Goal: Ask a question

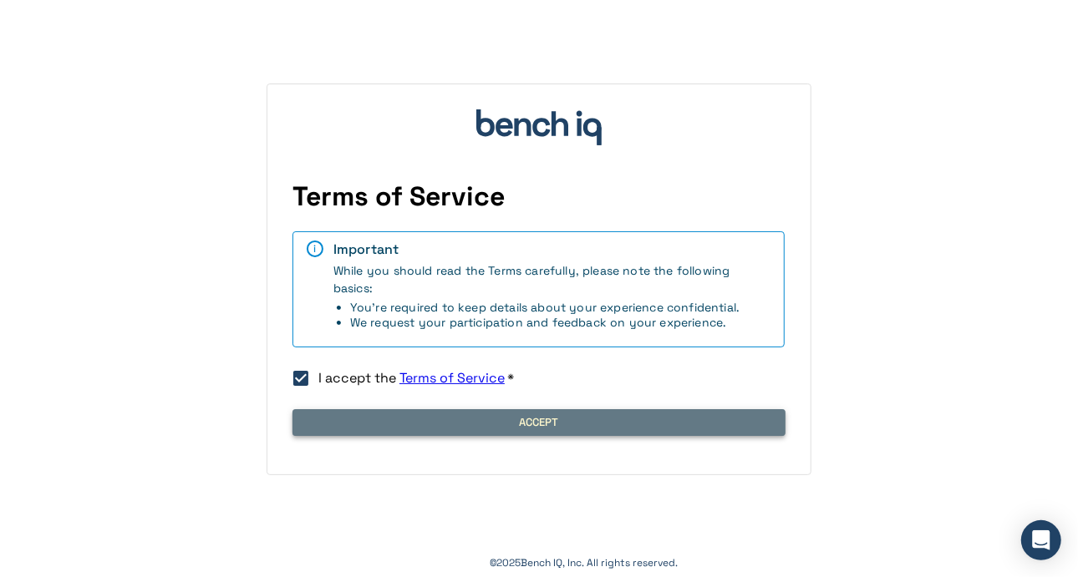
click at [339, 418] on button "Accept" at bounding box center [538, 422] width 493 height 27
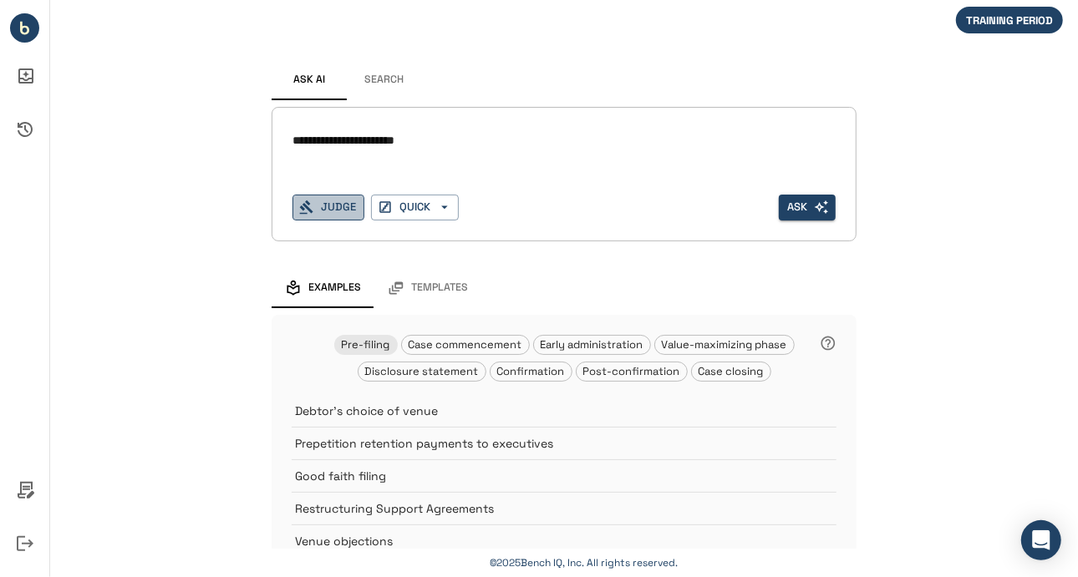
click at [333, 213] on button "Judge" at bounding box center [328, 208] width 72 height 26
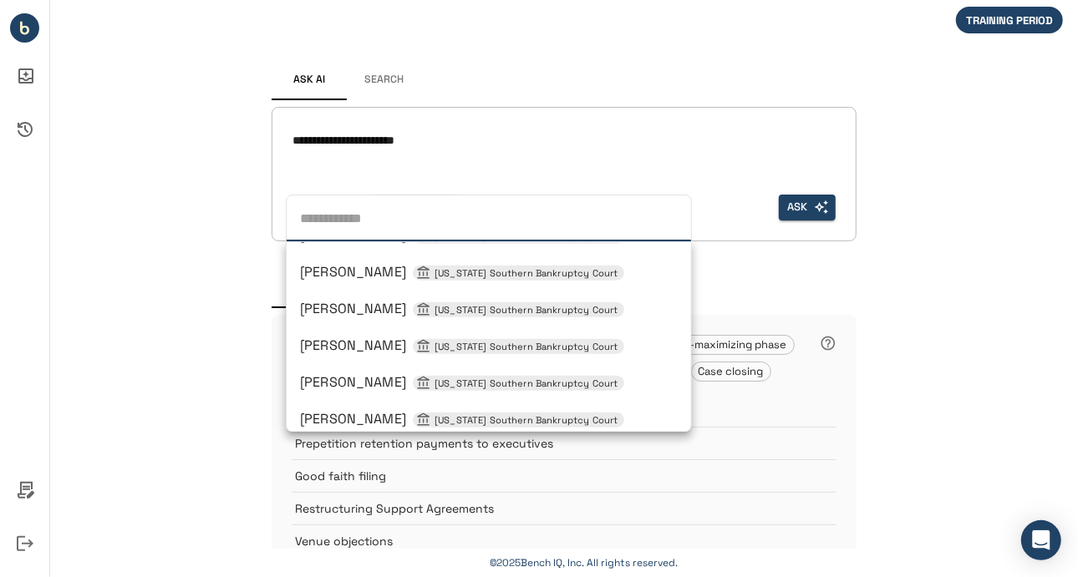
scroll to position [1204, 0]
click at [342, 307] on span "[PERSON_NAME] [US_STATE] Southern Bankruptcy Court" at bounding box center [462, 309] width 324 height 18
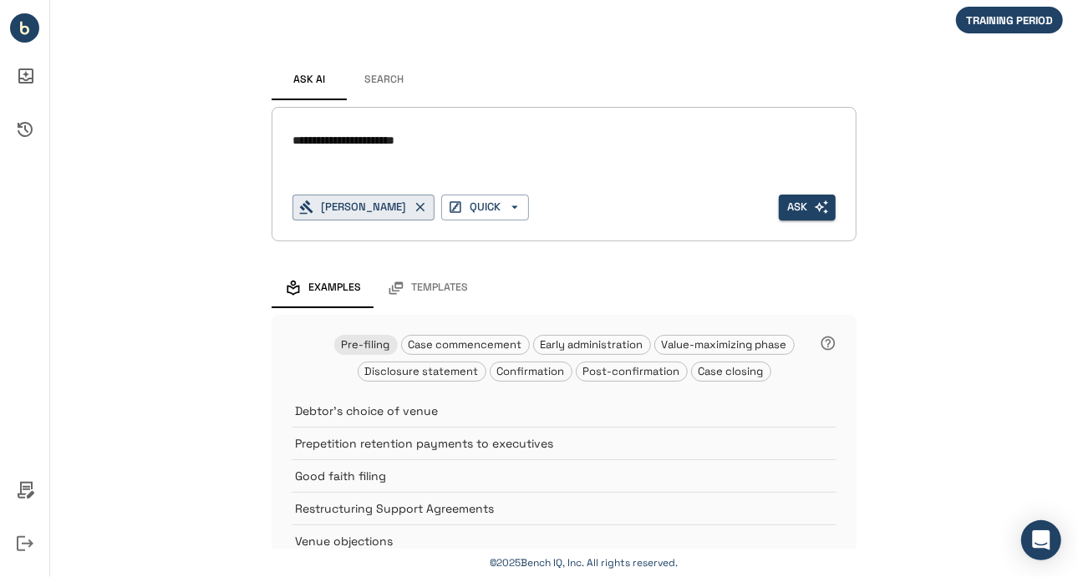
click at [429, 150] on div "**********" at bounding box center [563, 141] width 543 height 27
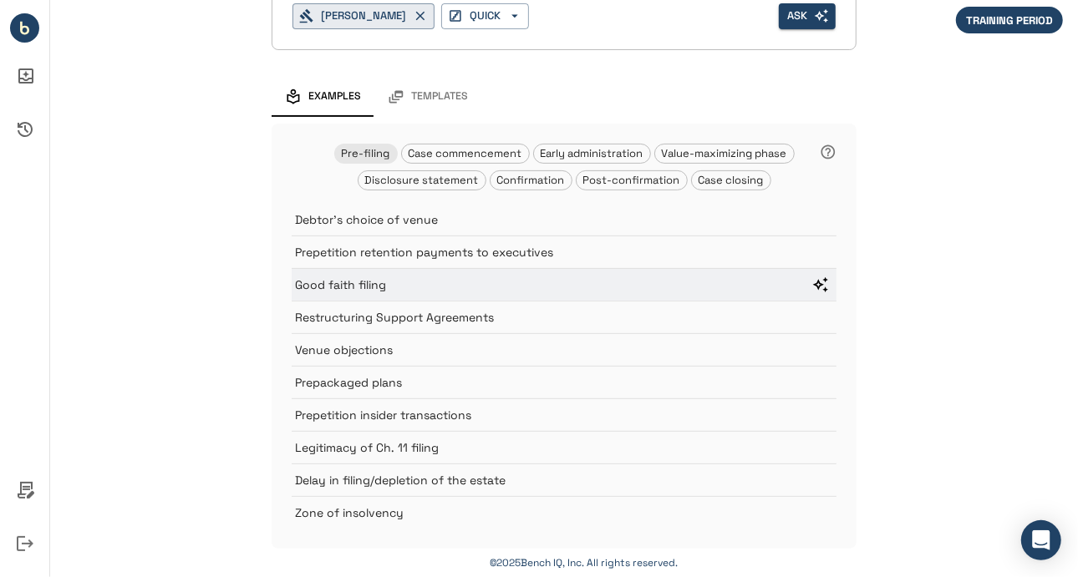
scroll to position [0, 0]
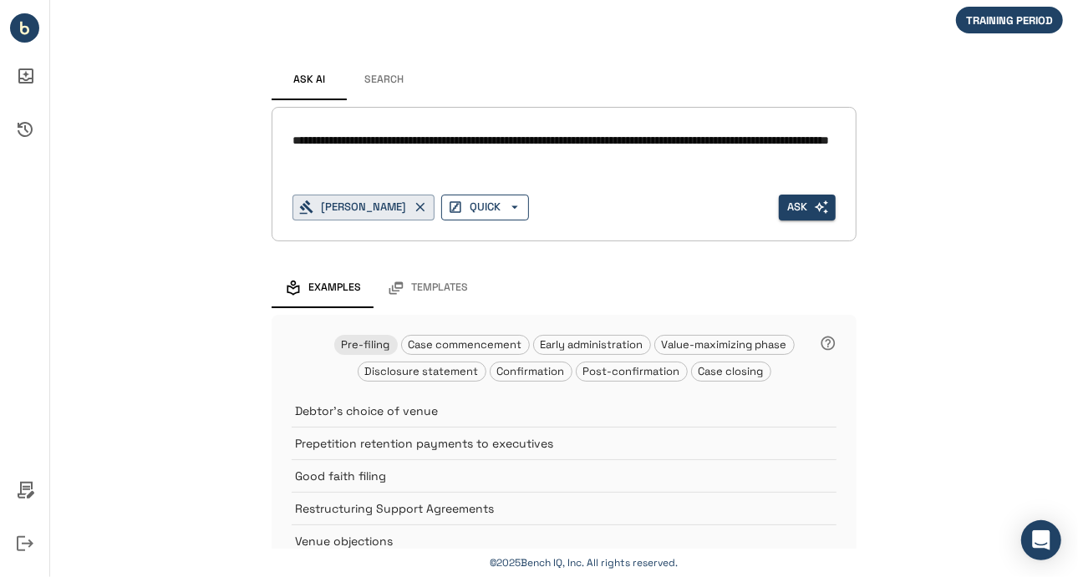
type textarea "**********"
click at [522, 210] on icon "button" at bounding box center [514, 207] width 15 height 15
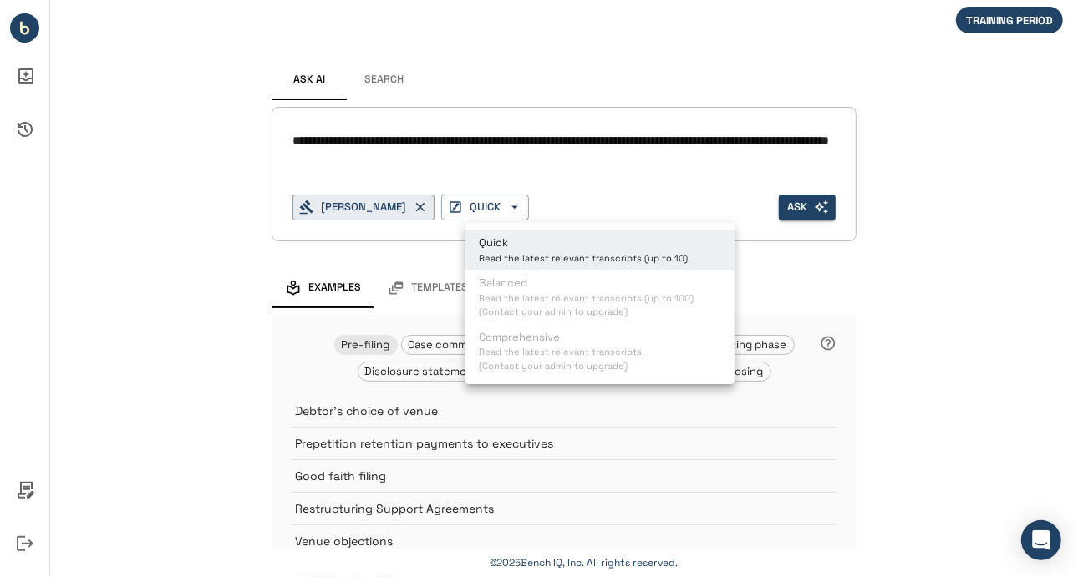
click at [524, 178] on div at bounding box center [539, 288] width 1078 height 577
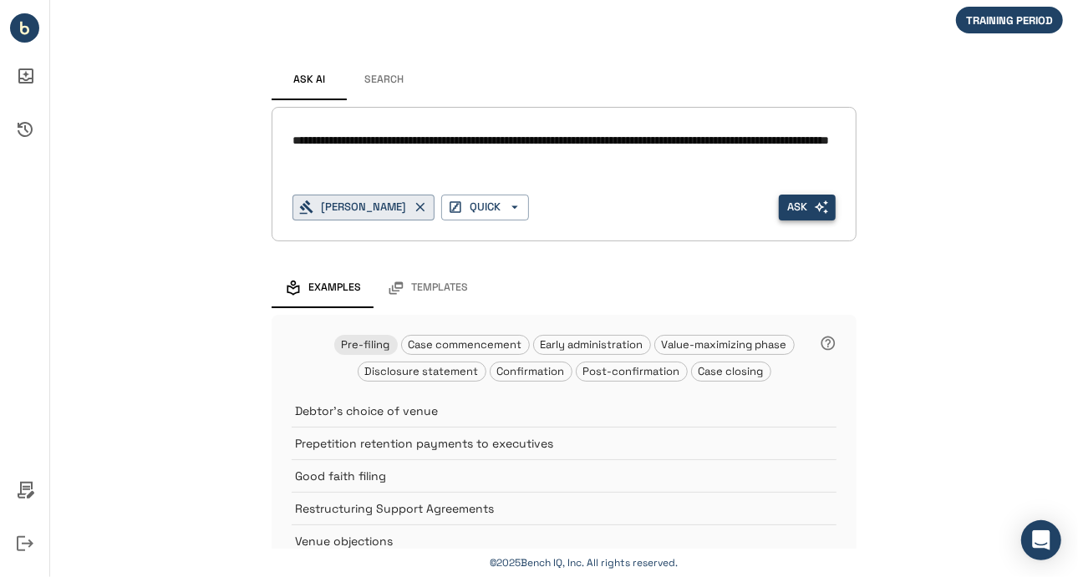
click at [805, 206] on button "Ask" at bounding box center [807, 208] width 57 height 26
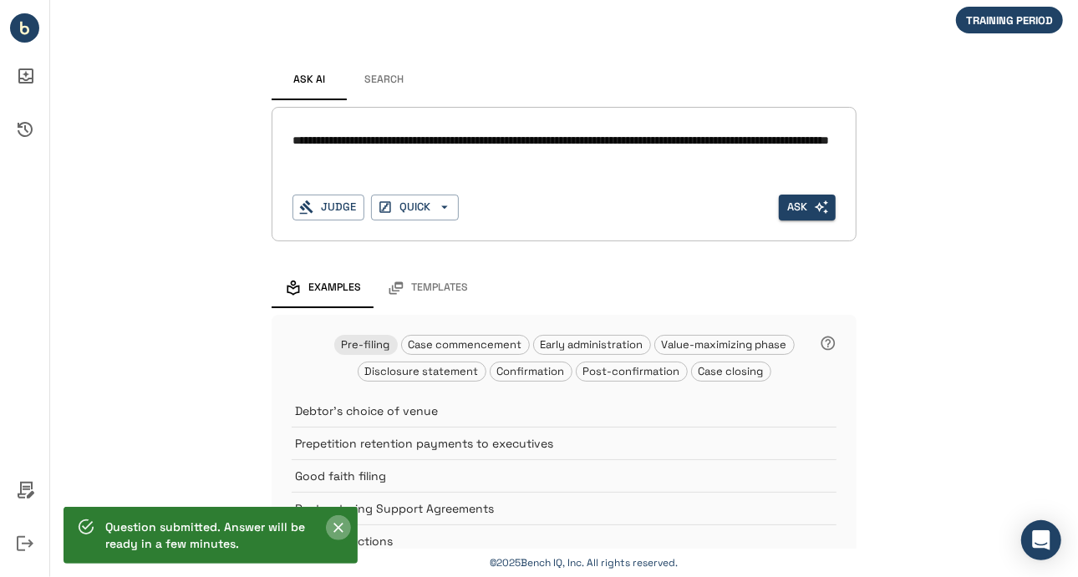
click at [334, 529] on icon "Close" at bounding box center [338, 528] width 17 height 17
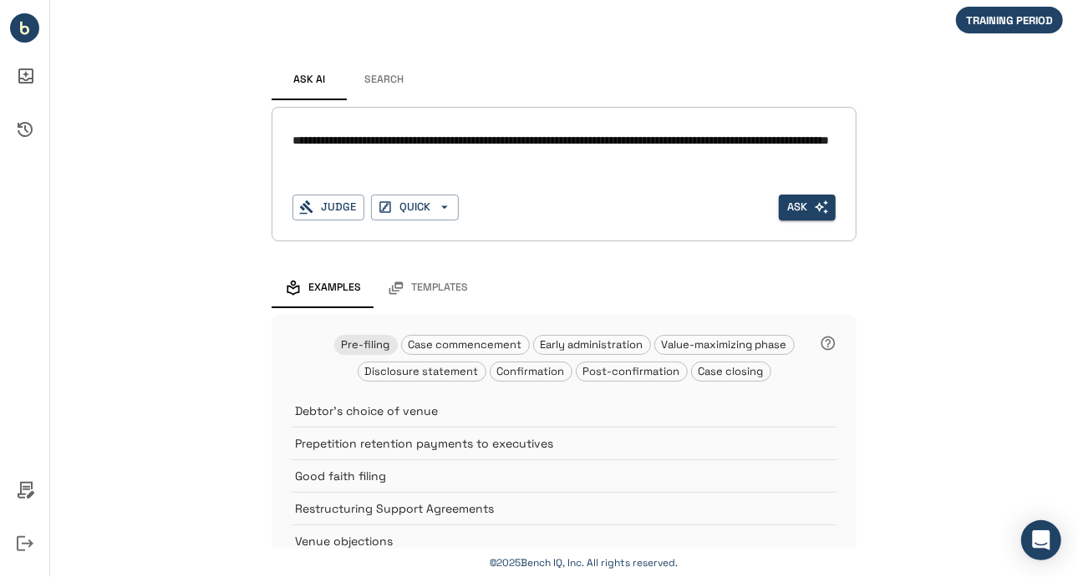
click at [345, 150] on textarea "**********" at bounding box center [564, 140] width 544 height 19
click at [33, 129] on icon "Activity History" at bounding box center [25, 129] width 40 height 40
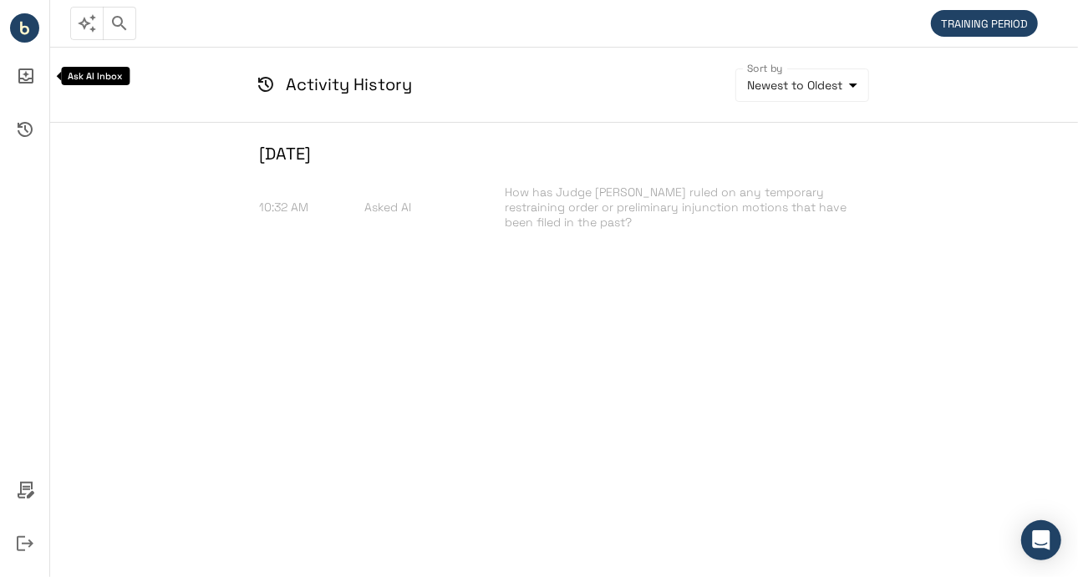
click at [23, 79] on icon "Ask AI Inbox" at bounding box center [25, 76] width 15 height 15
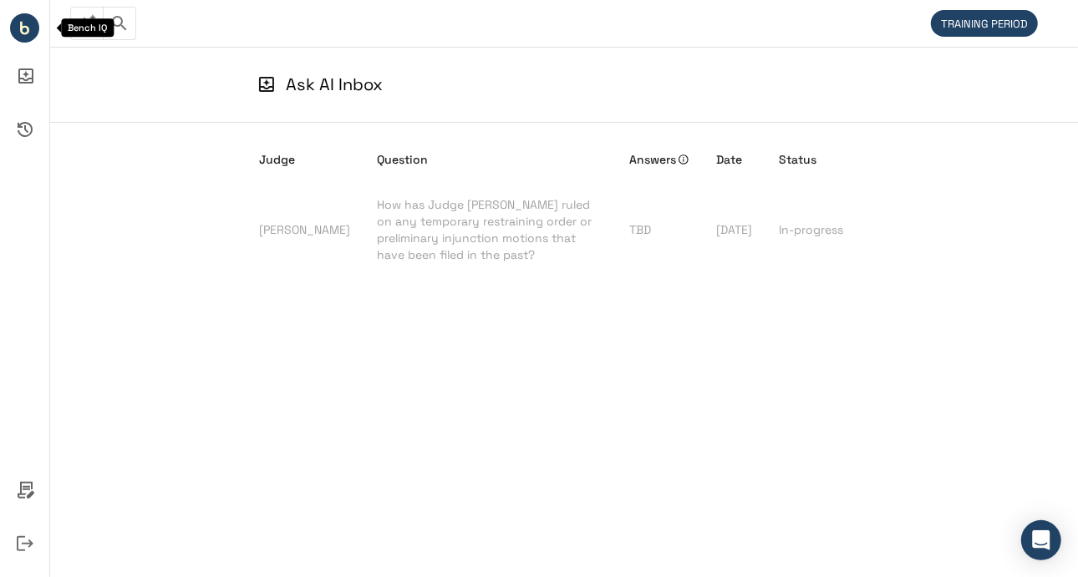
click at [24, 45] on li "Bench IQ" at bounding box center [24, 28] width 49 height 43
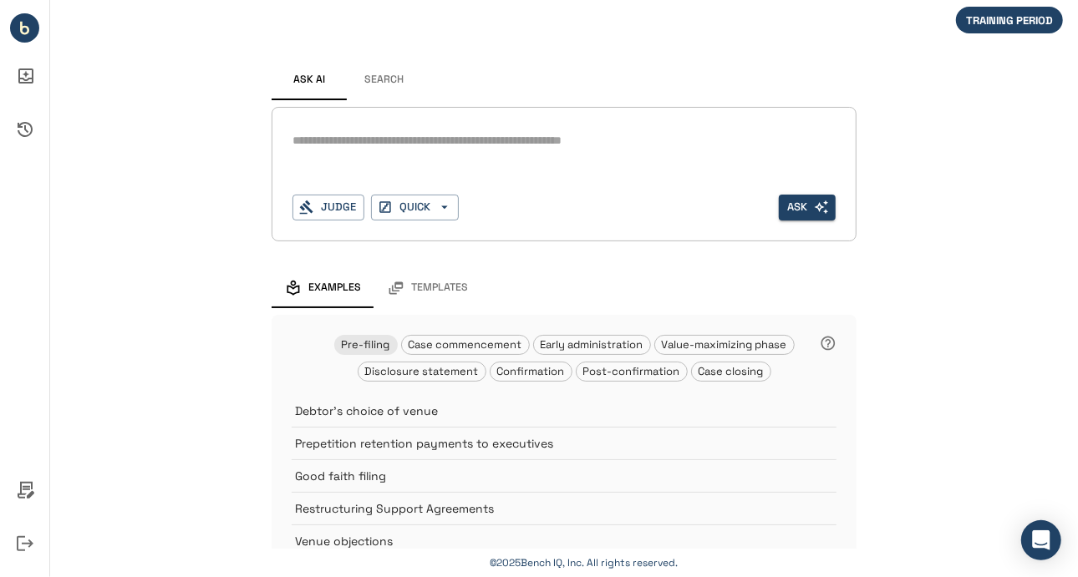
click at [395, 74] on button "Search" at bounding box center [384, 80] width 75 height 40
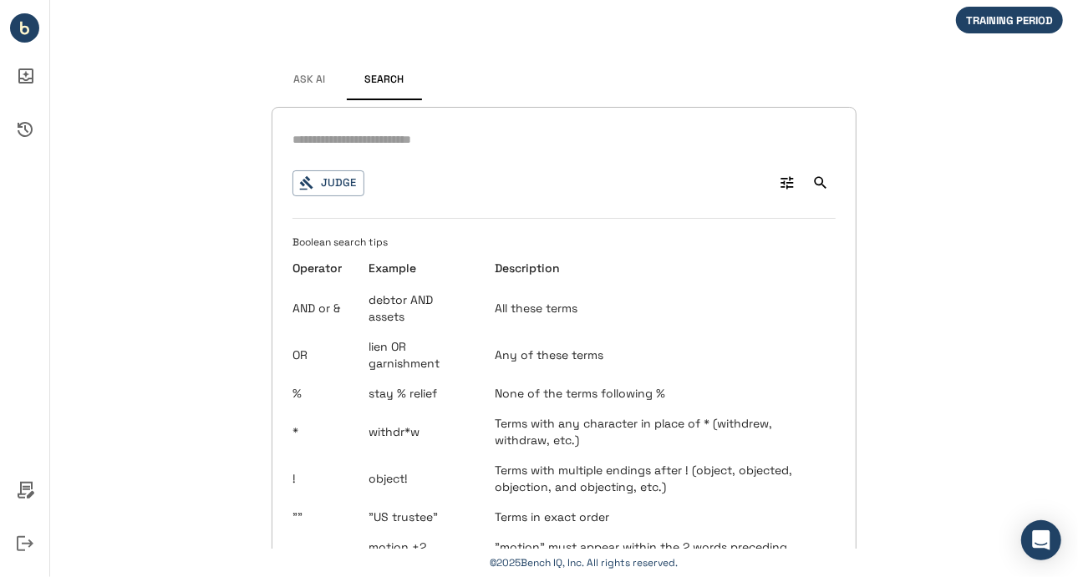
click at [287, 71] on button "Ask AI" at bounding box center [309, 80] width 75 height 40
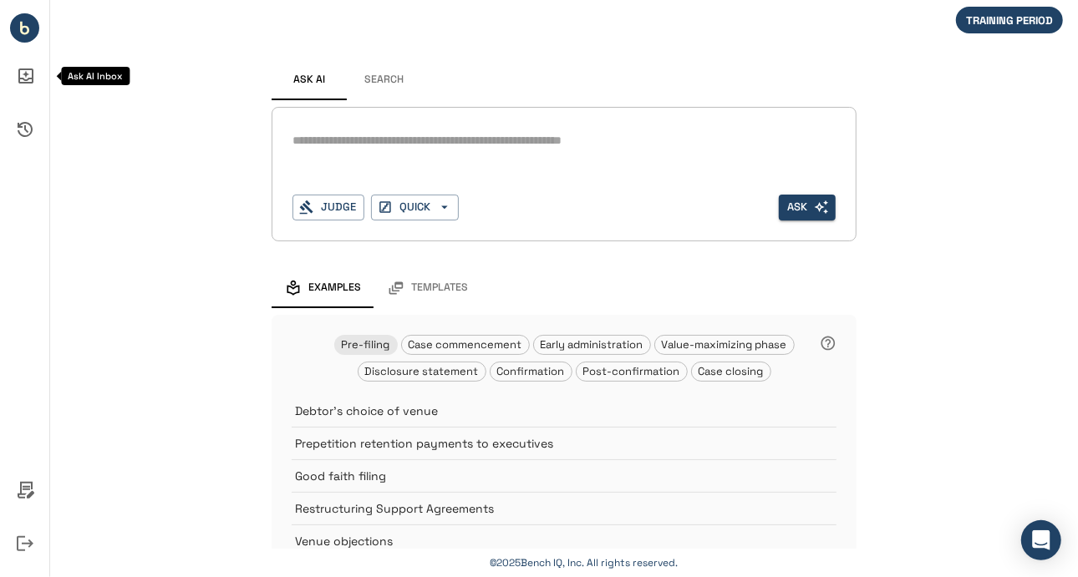
click at [22, 62] on icon "Ask AI Inbox" at bounding box center [25, 76] width 40 height 40
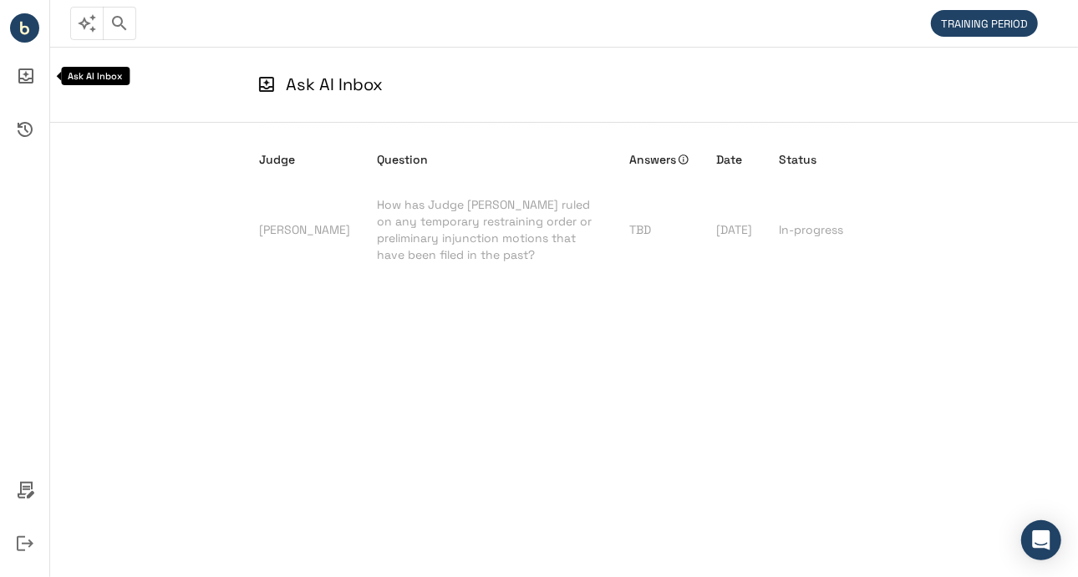
click at [18, 78] on icon "Ask AI Inbox" at bounding box center [25, 76] width 15 height 15
click at [26, 150] on li "Activity History" at bounding box center [24, 129] width 49 height 53
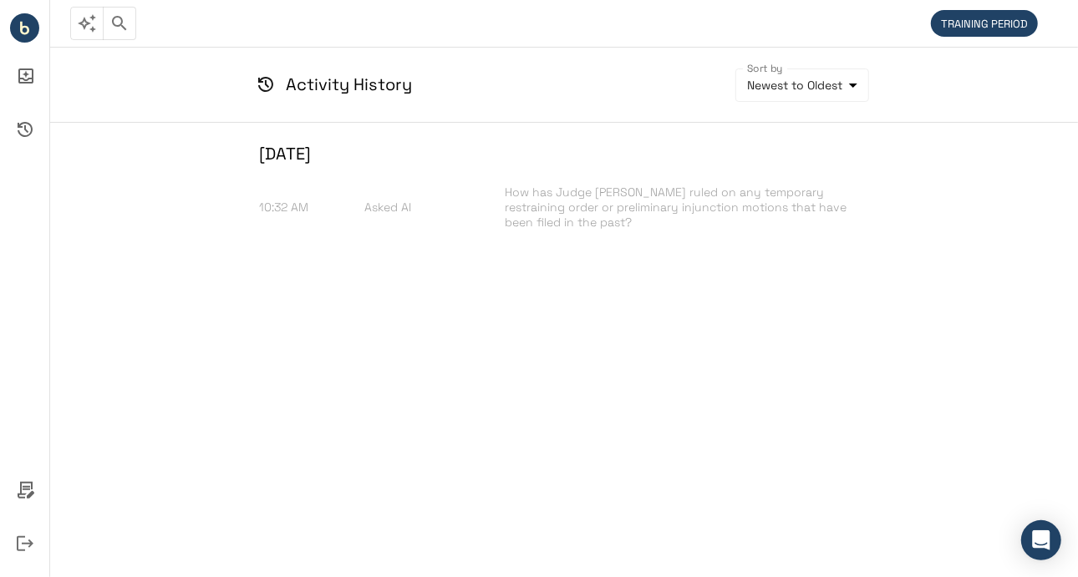
click at [455, 261] on div "[DATE] 10:32 AM Asked AI How has Judge [PERSON_NAME] ruled on any temporary res…" at bounding box center [564, 196] width 610 height 147
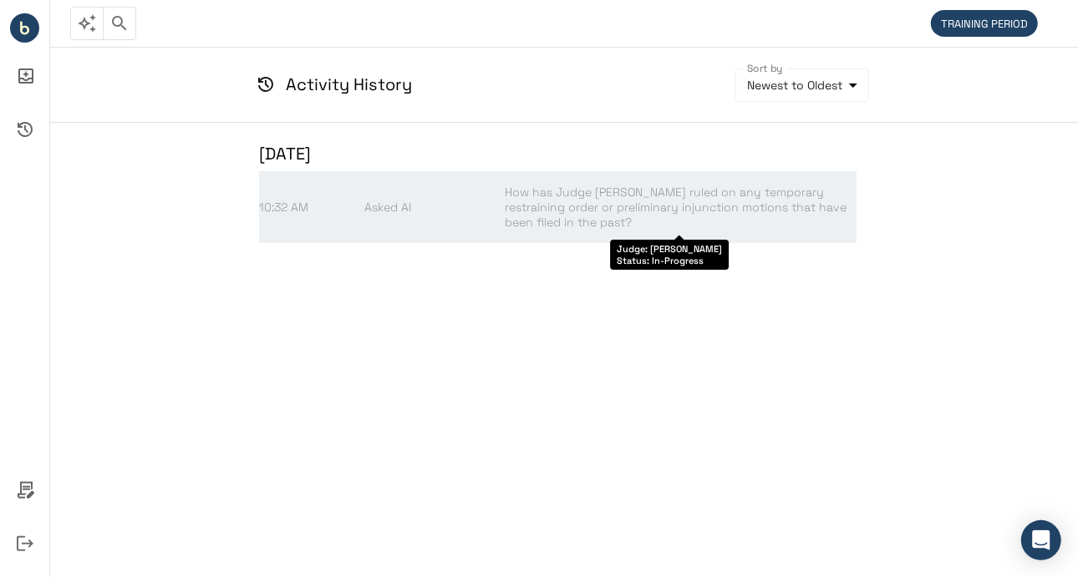
click at [516, 211] on span "How has Judge [PERSON_NAME] ruled on any temporary restraining order or prelimi…" at bounding box center [676, 207] width 342 height 45
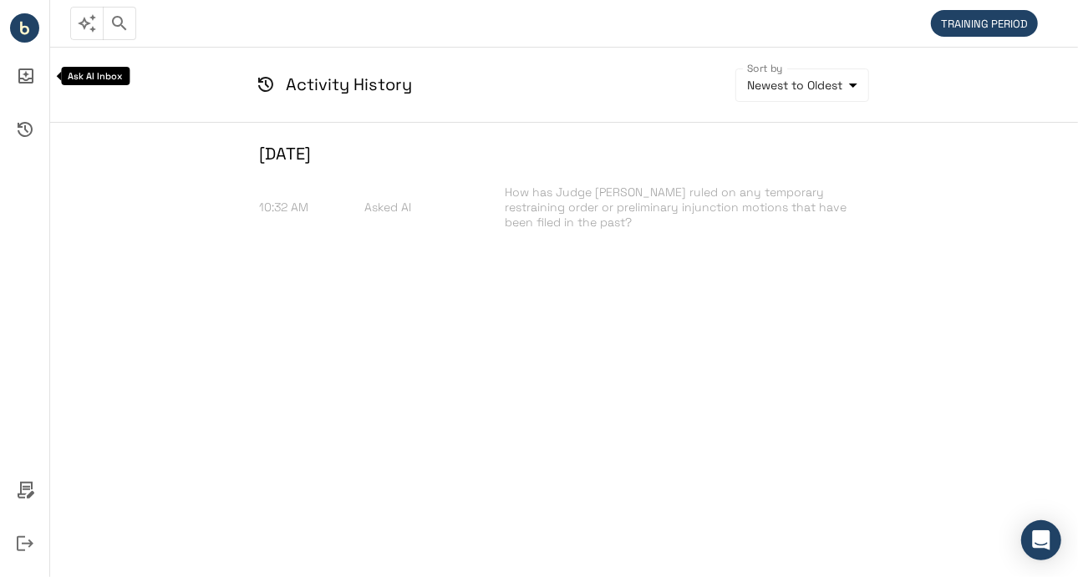
click at [28, 67] on icon "Ask AI Inbox" at bounding box center [25, 76] width 40 height 40
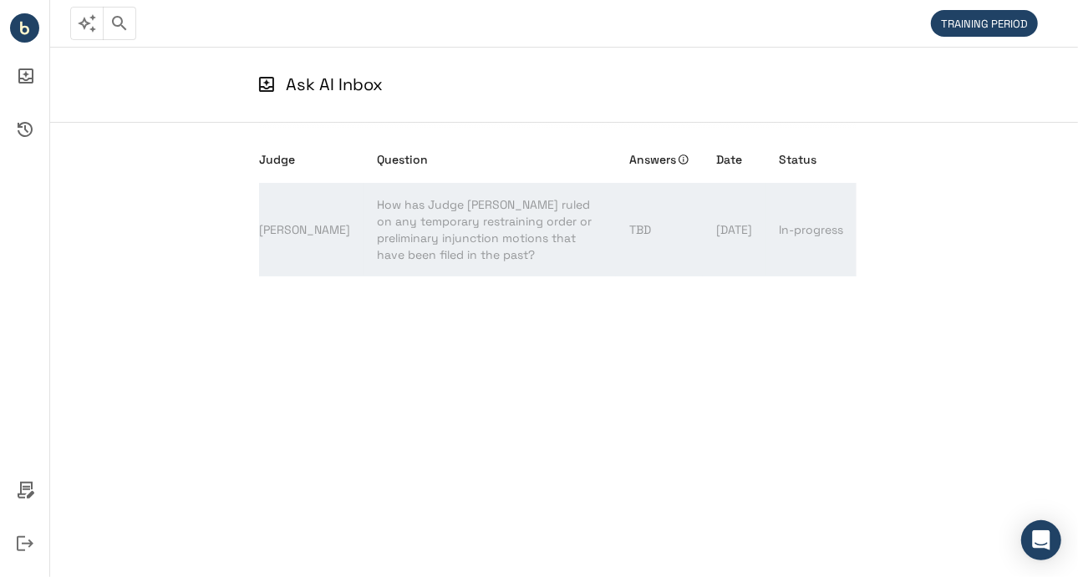
click at [412, 228] on td "How has Judge [PERSON_NAME] ruled on any temporary restraining order or prelimi…" at bounding box center [489, 230] width 252 height 94
click at [436, 227] on span "How has Judge [PERSON_NAME] ruled on any temporary restraining order or prelimi…" at bounding box center [484, 229] width 215 height 65
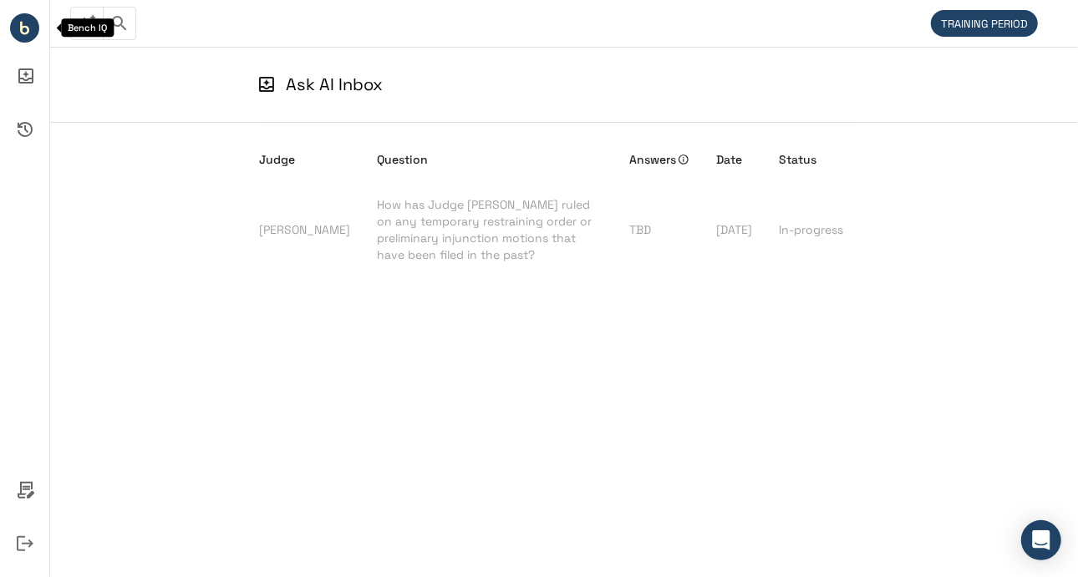
click at [27, 22] on circle "Bench IQ" at bounding box center [24, 27] width 29 height 29
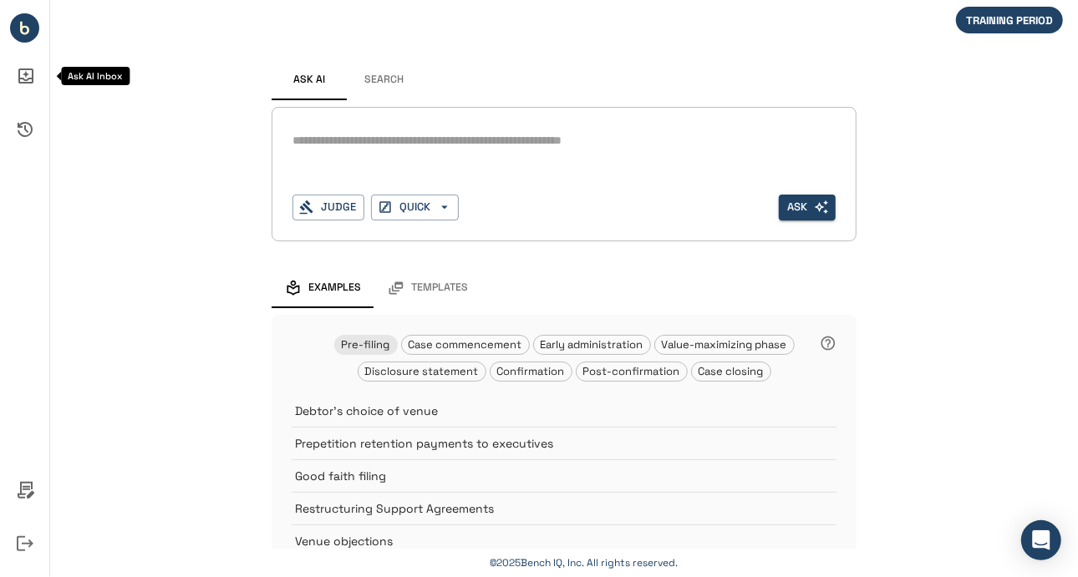
click at [24, 79] on icon "Ask AI Inbox" at bounding box center [25, 76] width 40 height 40
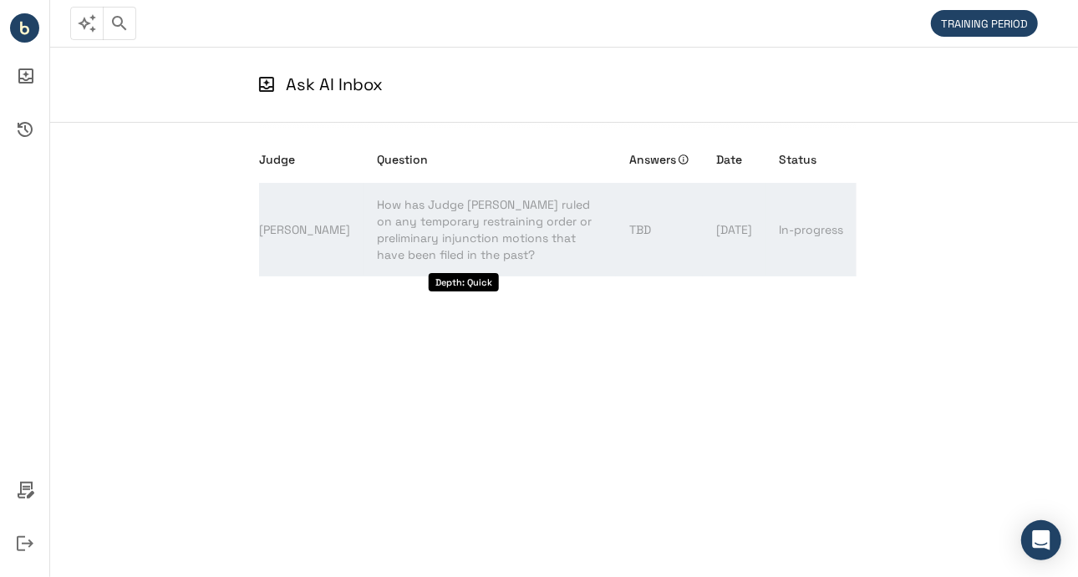
click at [424, 218] on span "How has Judge [PERSON_NAME] ruled on any temporary restraining order or prelimi…" at bounding box center [484, 229] width 215 height 65
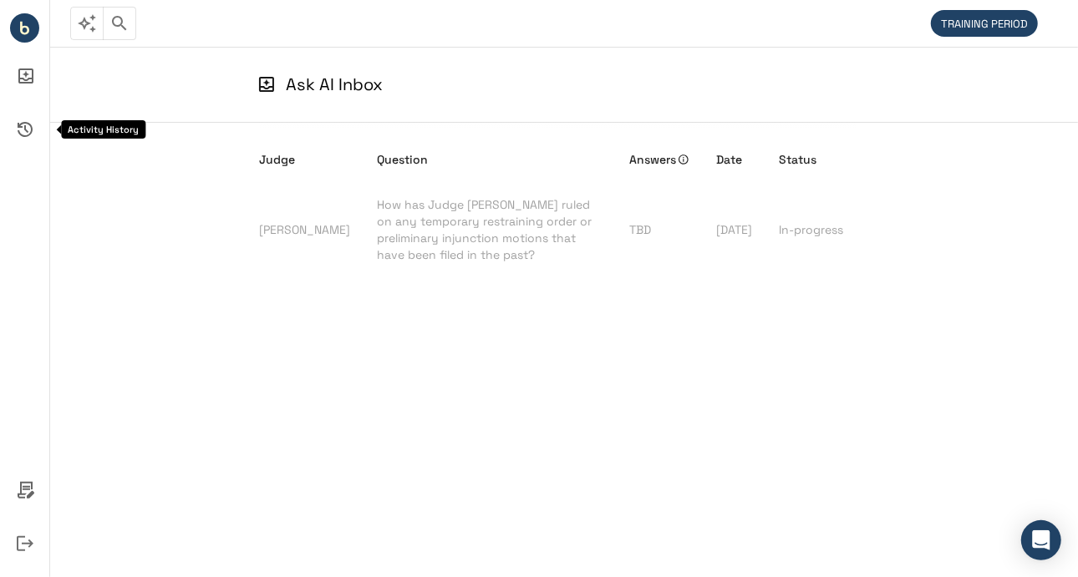
click at [11, 134] on icon "Activity History" at bounding box center [25, 129] width 40 height 40
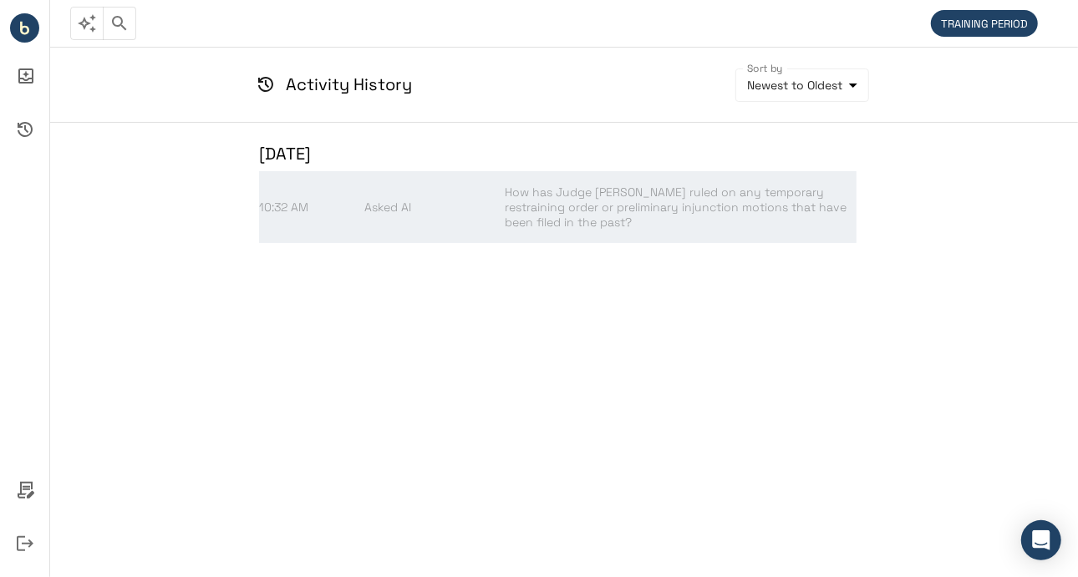
click at [550, 231] on div "10:32 AM Asked AI How has Judge [PERSON_NAME] ruled on any temporary restrainin…" at bounding box center [557, 207] width 597 height 72
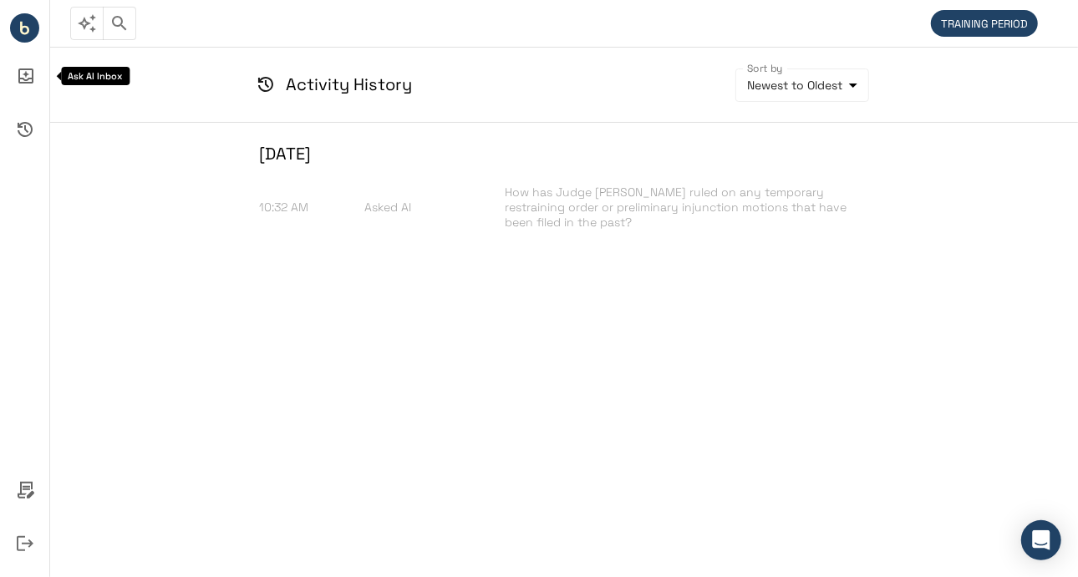
click at [23, 87] on icon "Ask AI Inbox" at bounding box center [25, 76] width 40 height 40
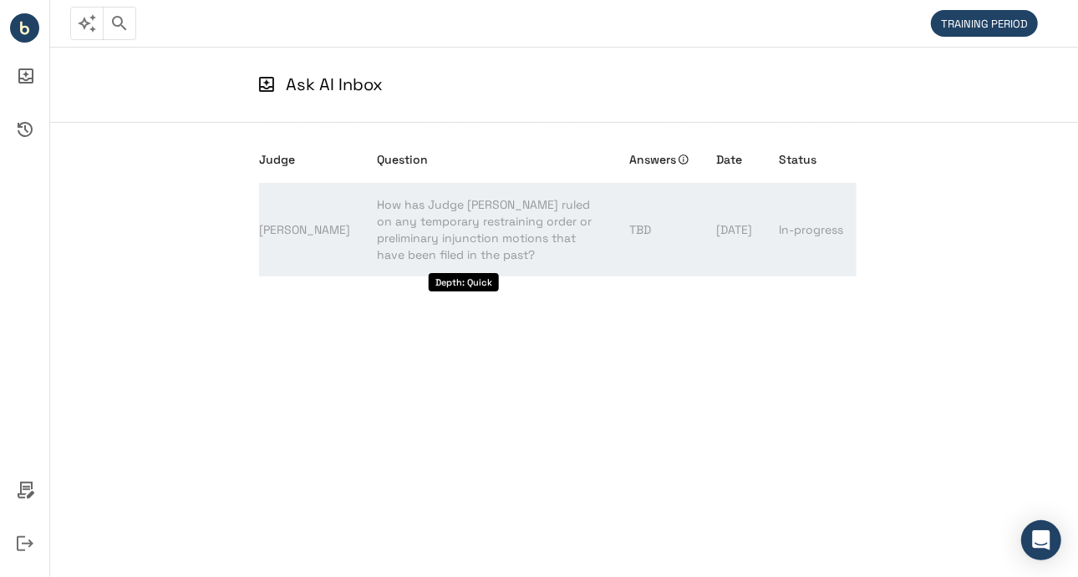
click at [377, 224] on span "How has Judge [PERSON_NAME] ruled on any temporary restraining order or prelimi…" at bounding box center [484, 229] width 215 height 65
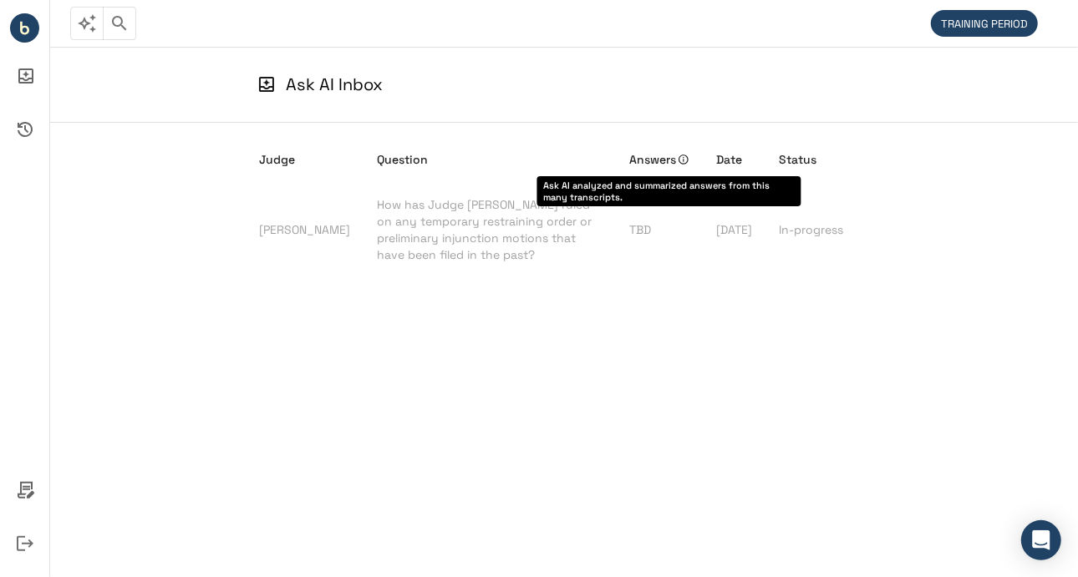
click at [678, 157] on icon "Ask AI analyzed and summarized answers from this many transcripts." at bounding box center [684, 160] width 12 height 12
click at [678, 160] on icon "Ask AI analyzed and summarized answers from this many transcripts." at bounding box center [684, 160] width 12 height 12
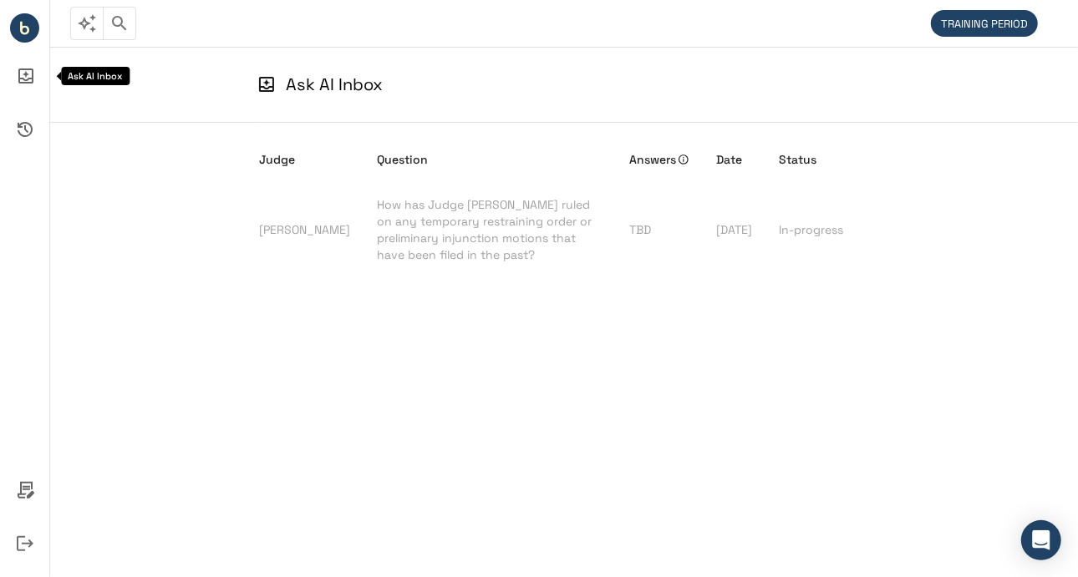
click at [28, 71] on icon "Ask AI Inbox" at bounding box center [25, 76] width 40 height 40
click at [33, 126] on icon "Activity History" at bounding box center [25, 129] width 40 height 40
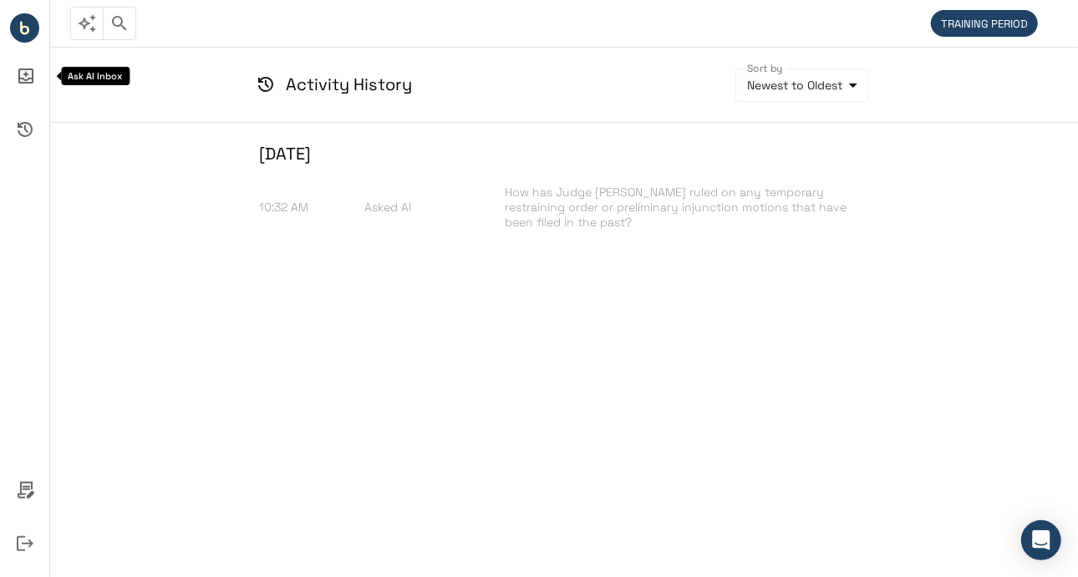
click at [33, 59] on icon "Ask AI Inbox" at bounding box center [25, 76] width 40 height 40
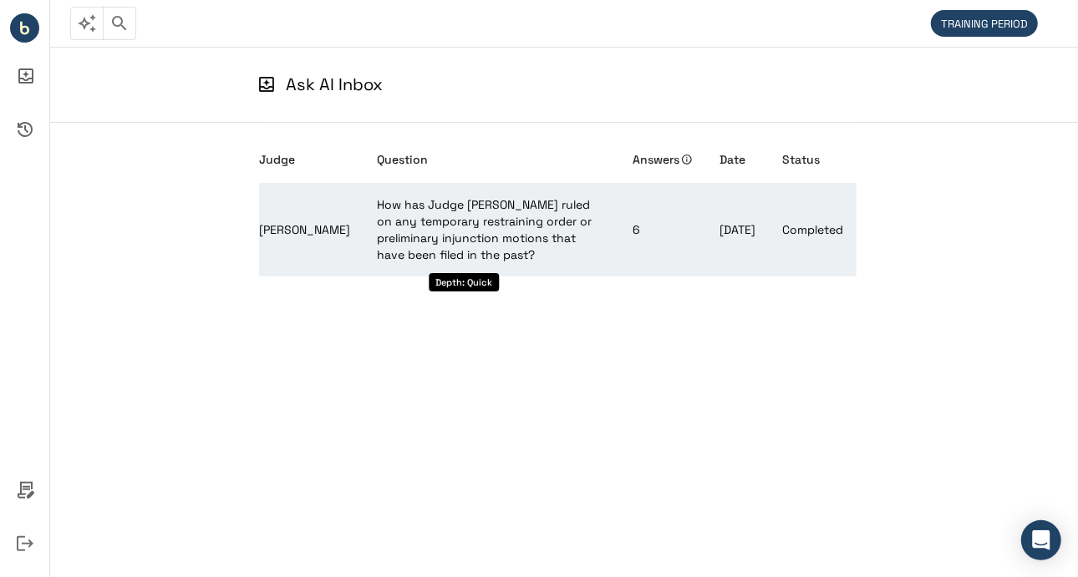
click at [483, 247] on span "How has Judge [PERSON_NAME] ruled on any temporary restraining order or prelimi…" at bounding box center [484, 229] width 215 height 65
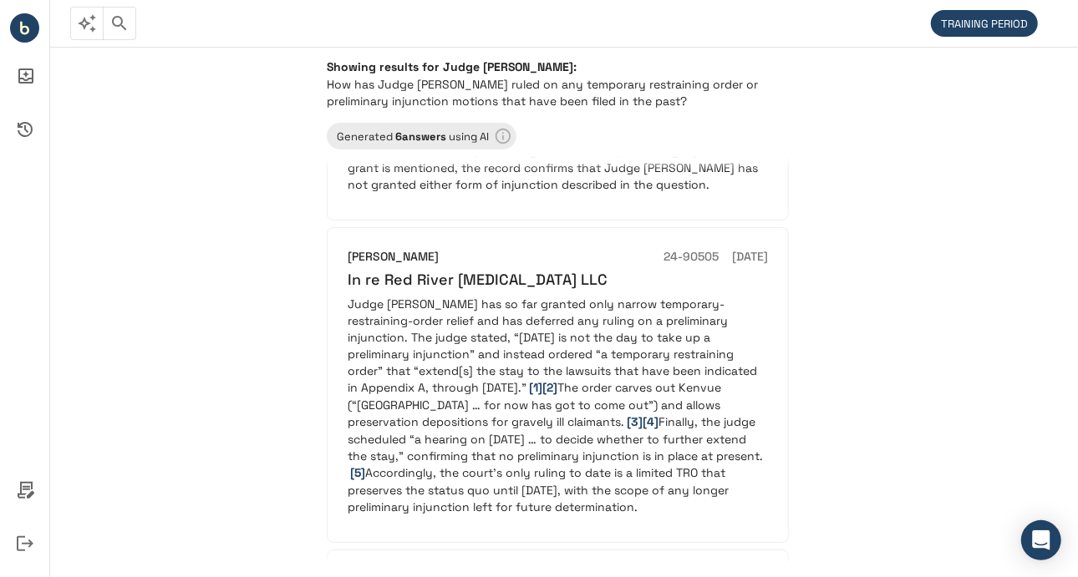
scroll to position [446, 0]
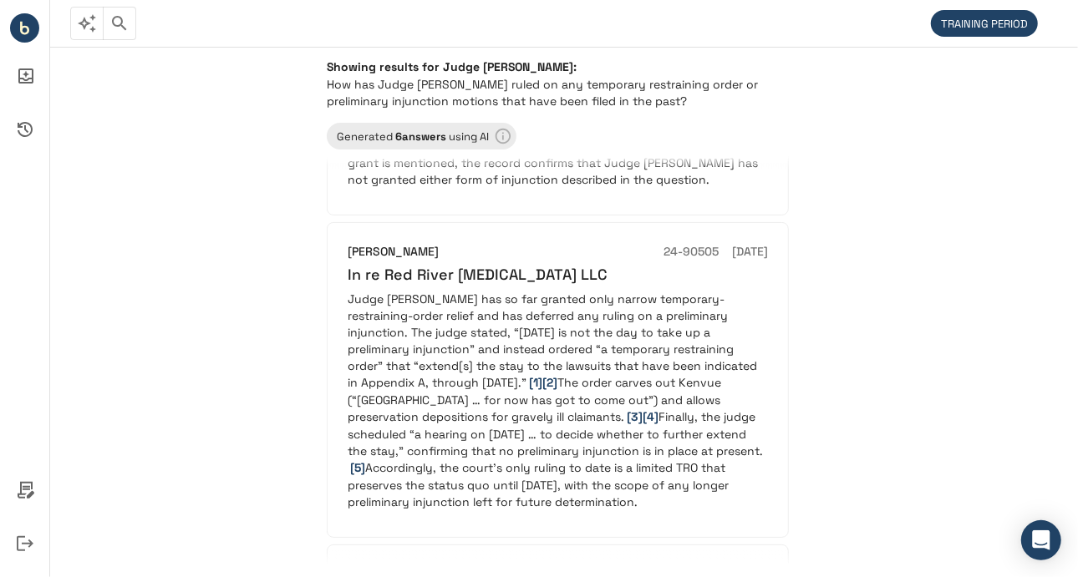
click at [611, 338] on p "Judge [PERSON_NAME] has so far granted only narrow temporary-restraining-order …" at bounding box center [558, 401] width 420 height 220
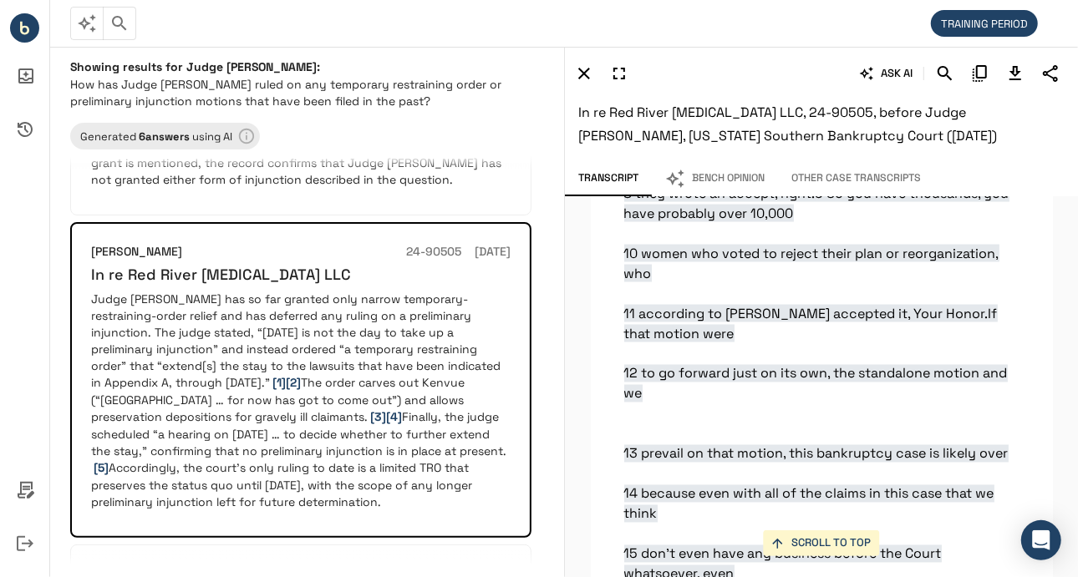
scroll to position [24402, 0]
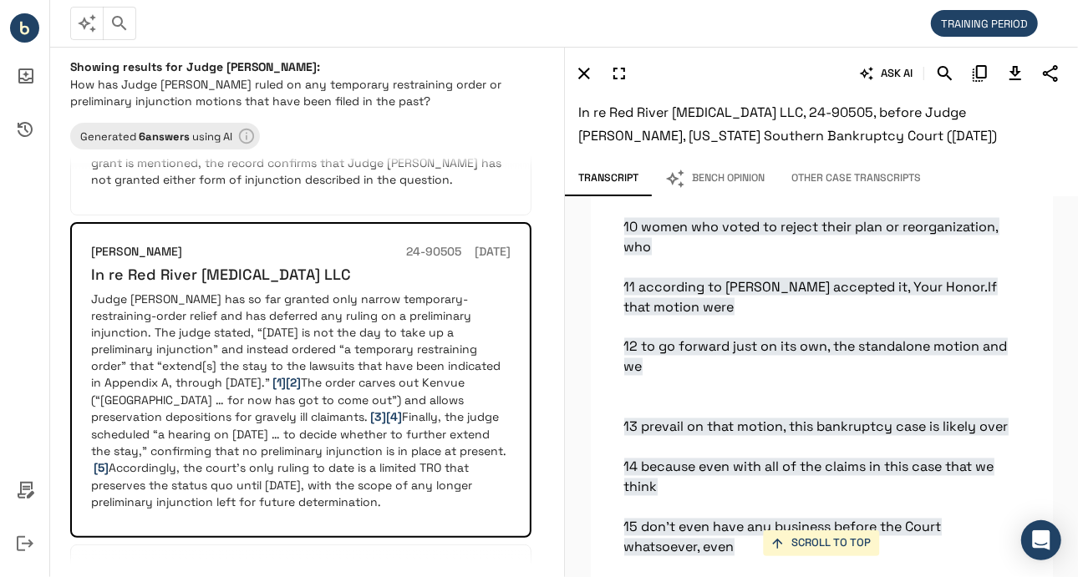
click at [607, 145] on h6 "In re Red River [MEDICAL_DATA] LLC, 24-90505, before Judge [PERSON_NAME], [US_S…" at bounding box center [821, 124] width 486 height 47
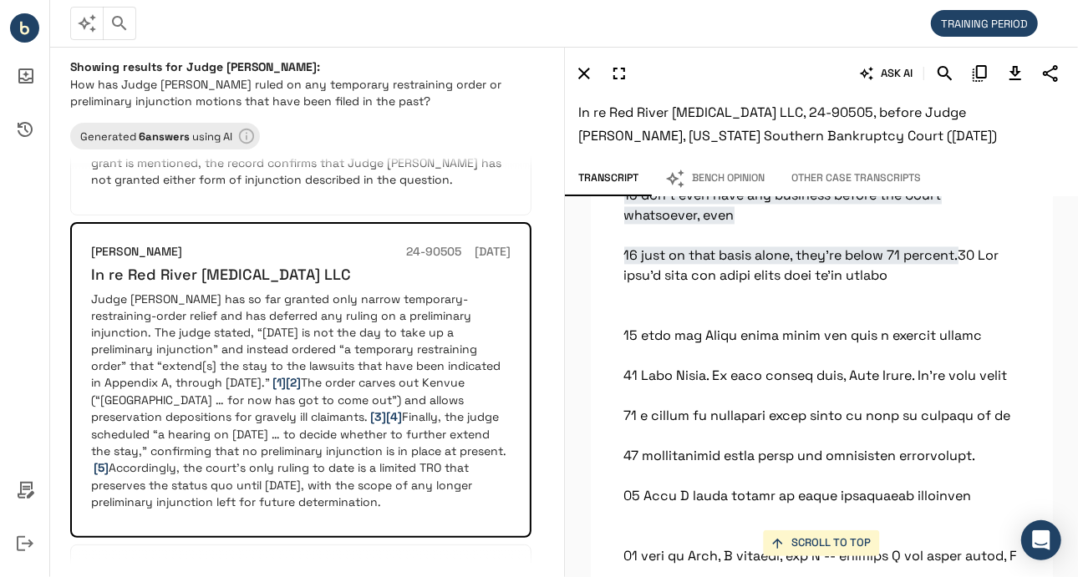
scroll to position [24735, 0]
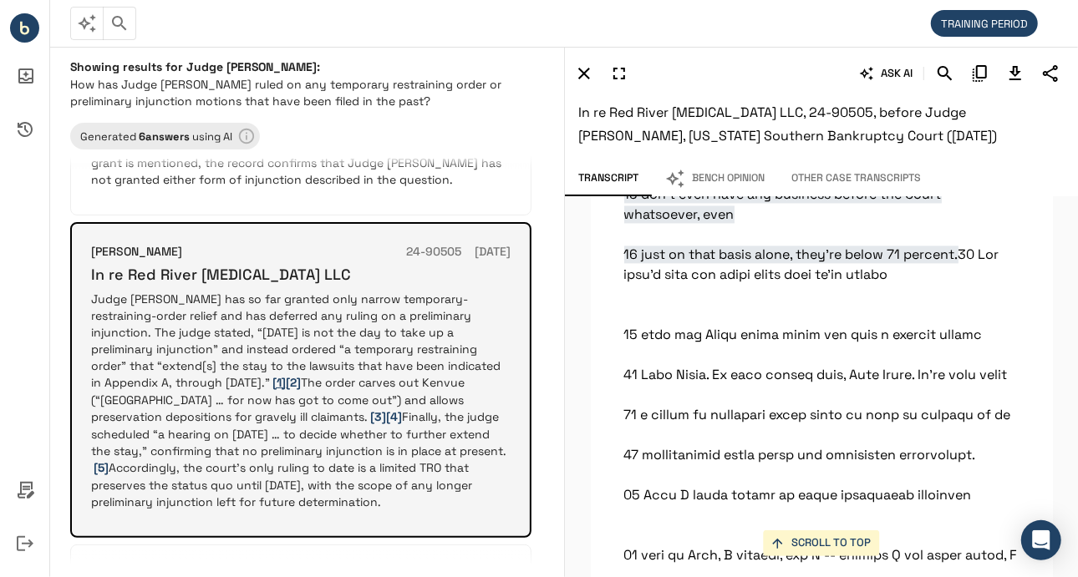
click at [273, 378] on span "[1]" at bounding box center [279, 382] width 13 height 15
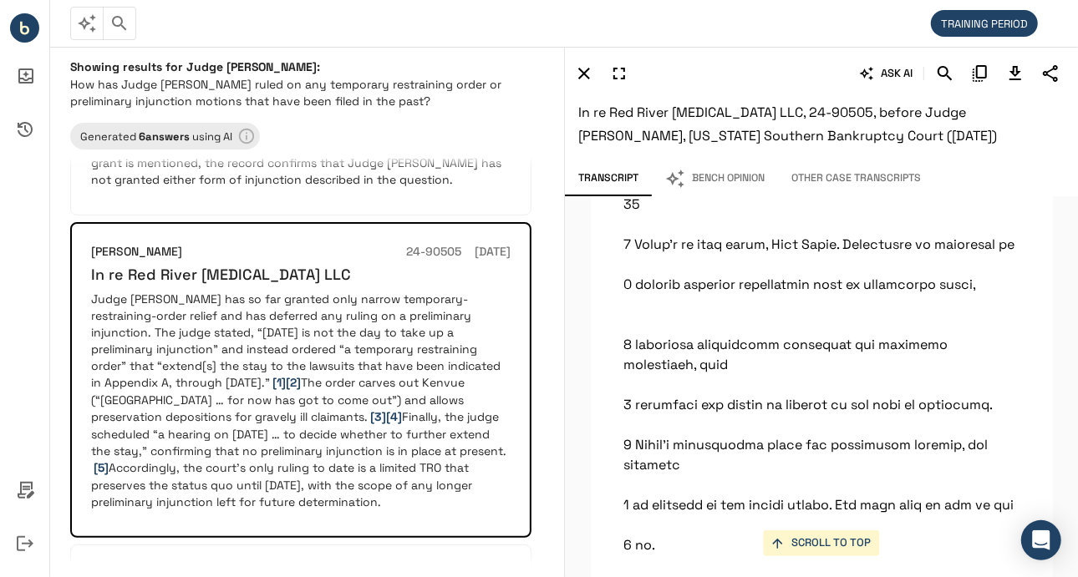
scroll to position [25408, 0]
click at [1012, 74] on icon "Download Transcript" at bounding box center [1015, 73] width 20 height 20
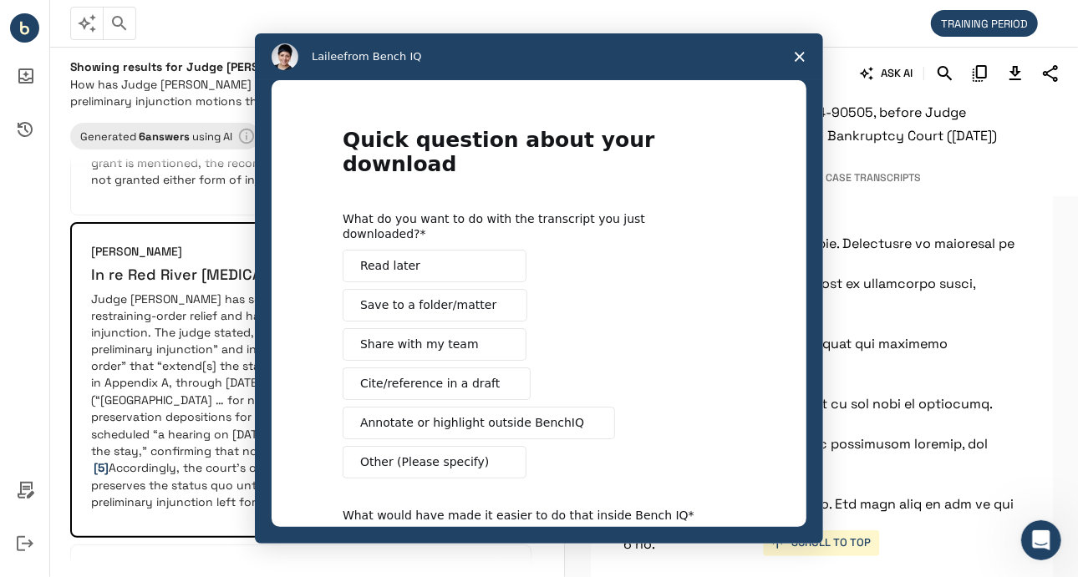
scroll to position [0, 0]
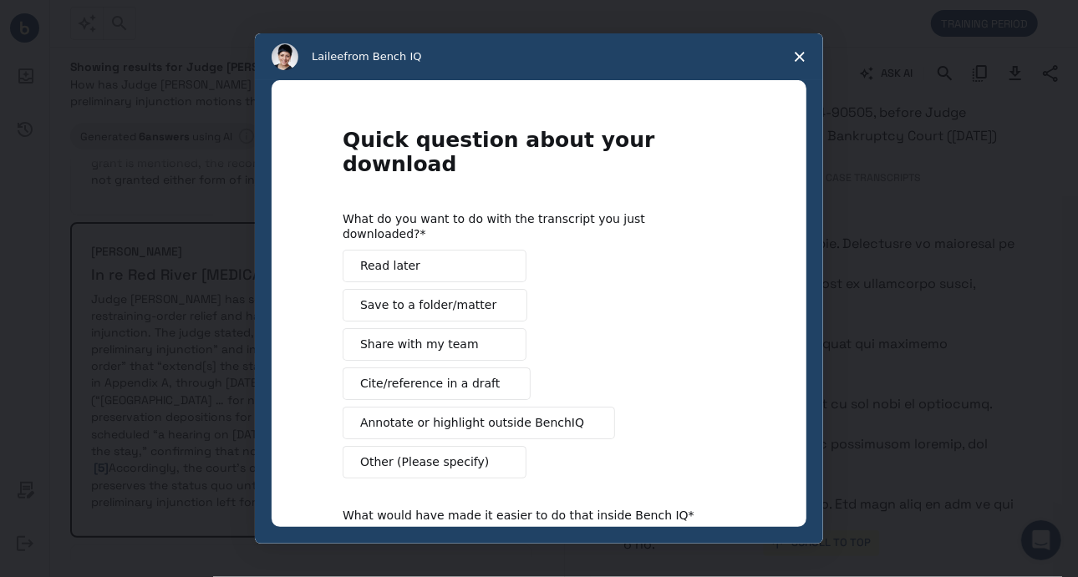
click at [792, 58] on span "Close survey" at bounding box center [799, 56] width 47 height 47
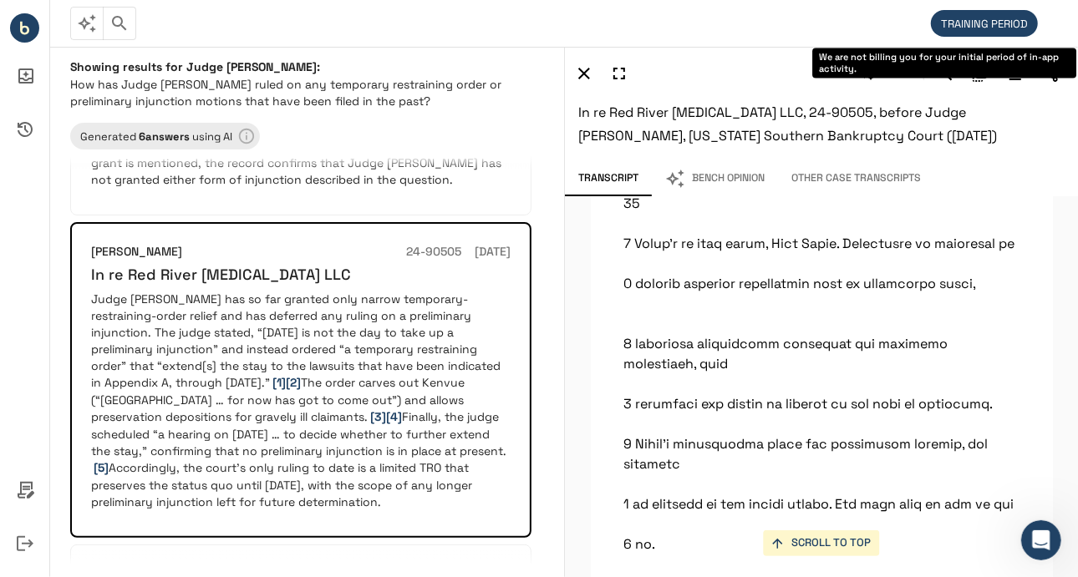
click at [995, 26] on span "TRAINING PERIOD" at bounding box center [984, 24] width 107 height 14
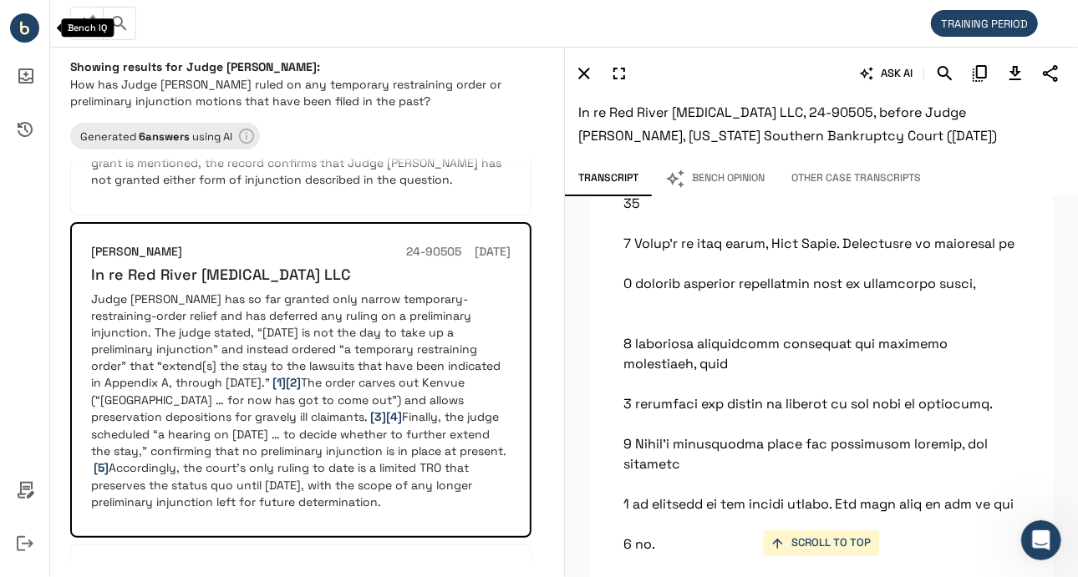
click at [27, 30] on circle "Bench IQ" at bounding box center [24, 27] width 29 height 29
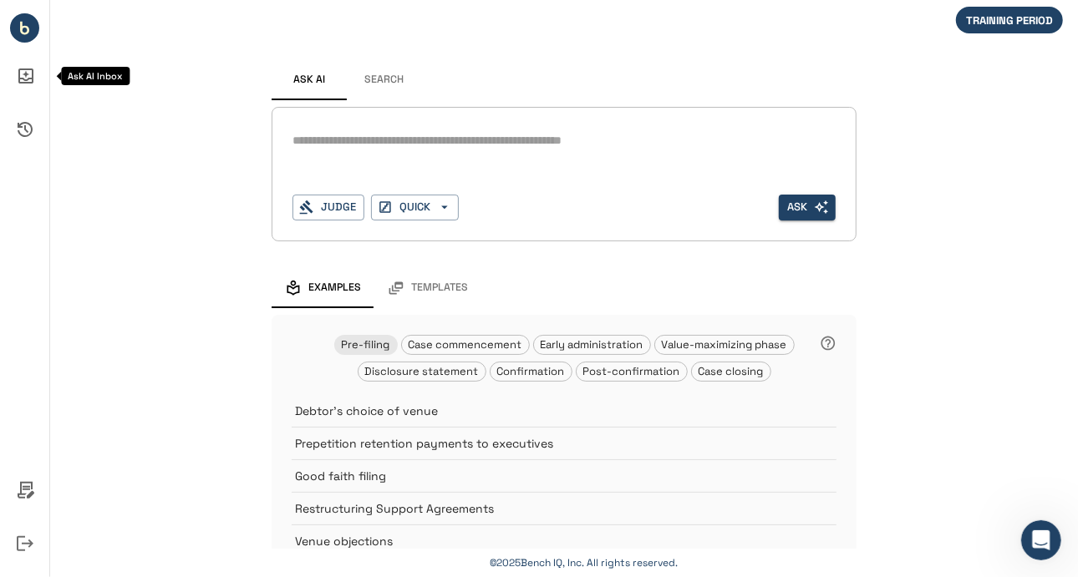
click at [18, 78] on icon "Ask AI Inbox" at bounding box center [25, 76] width 15 height 15
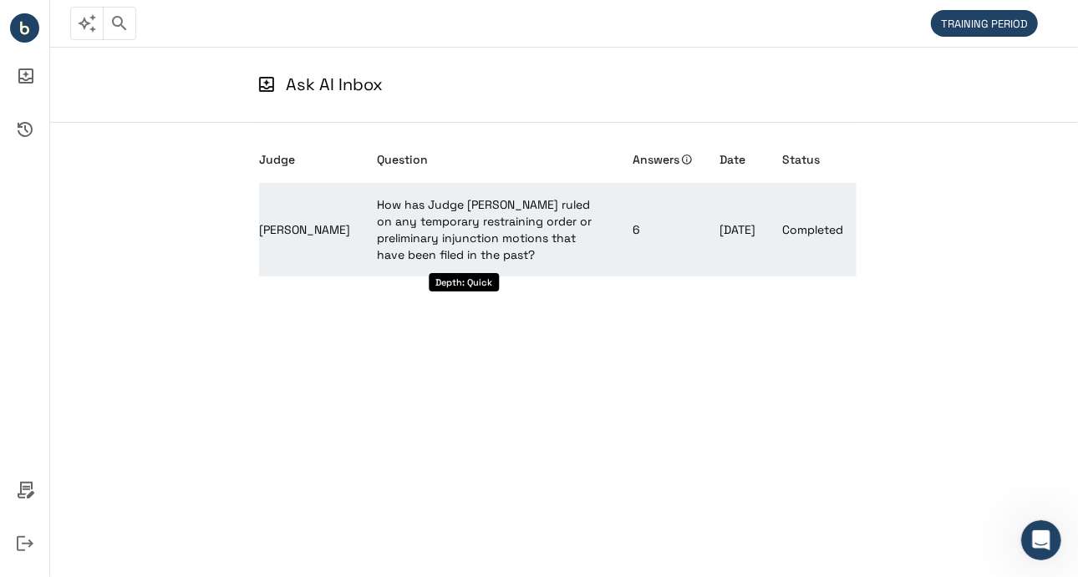
click at [510, 254] on span "How has Judge [PERSON_NAME] ruled on any temporary restraining order or prelimi…" at bounding box center [484, 229] width 215 height 65
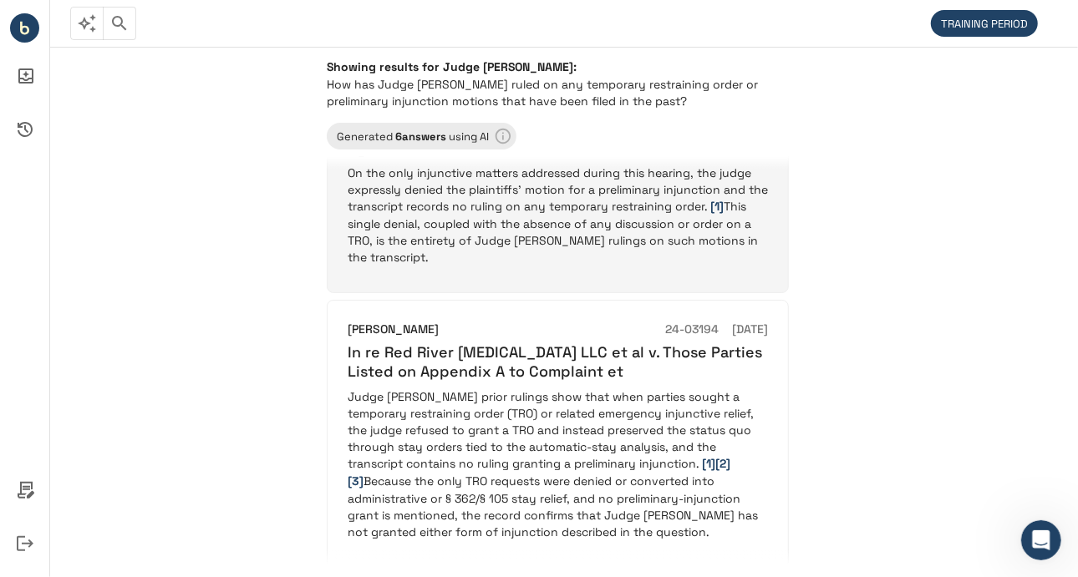
scroll to position [60, 0]
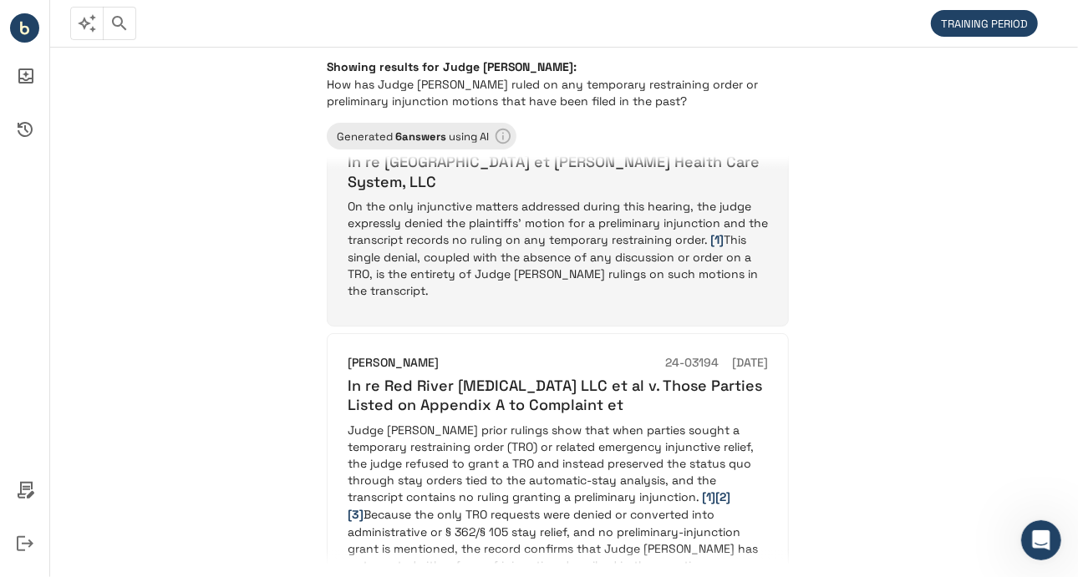
click at [483, 287] on p "On the only injunctive matters addressed during this hearing, the judge express…" at bounding box center [558, 248] width 420 height 101
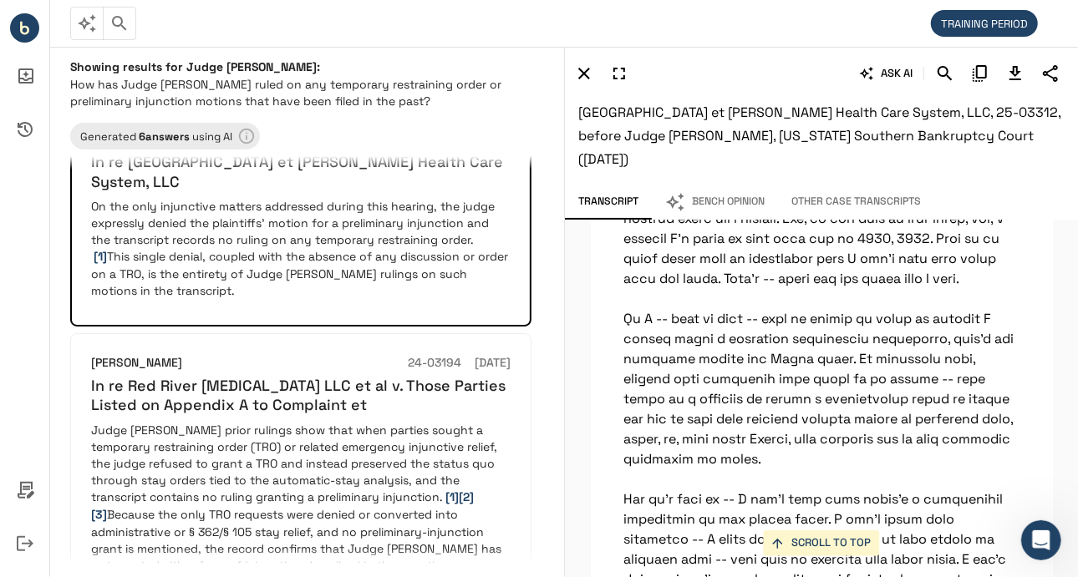
scroll to position [81370, 0]
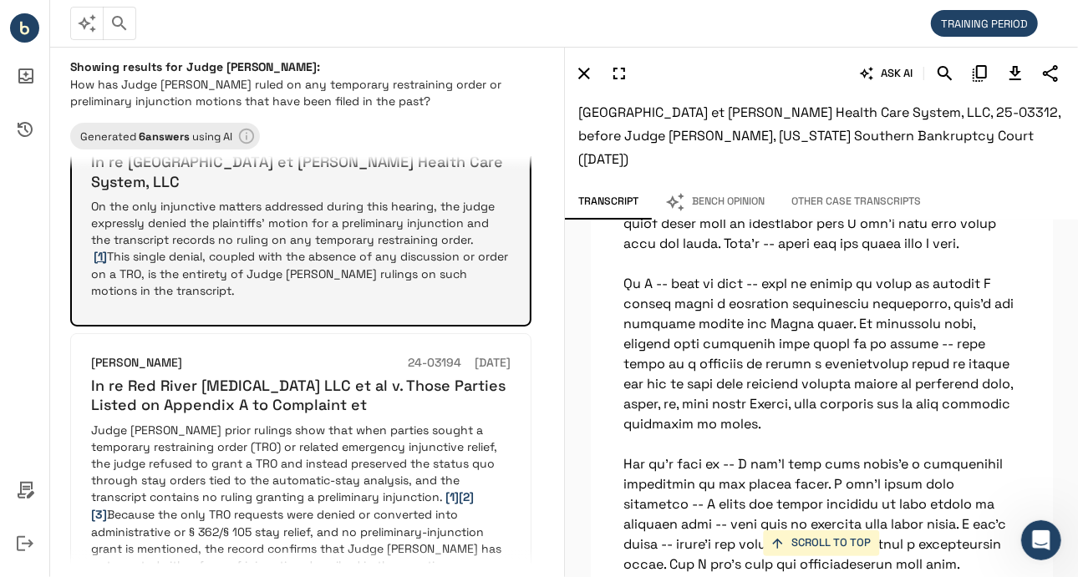
click at [108, 249] on span "[1]" at bounding box center [100, 256] width 13 height 15
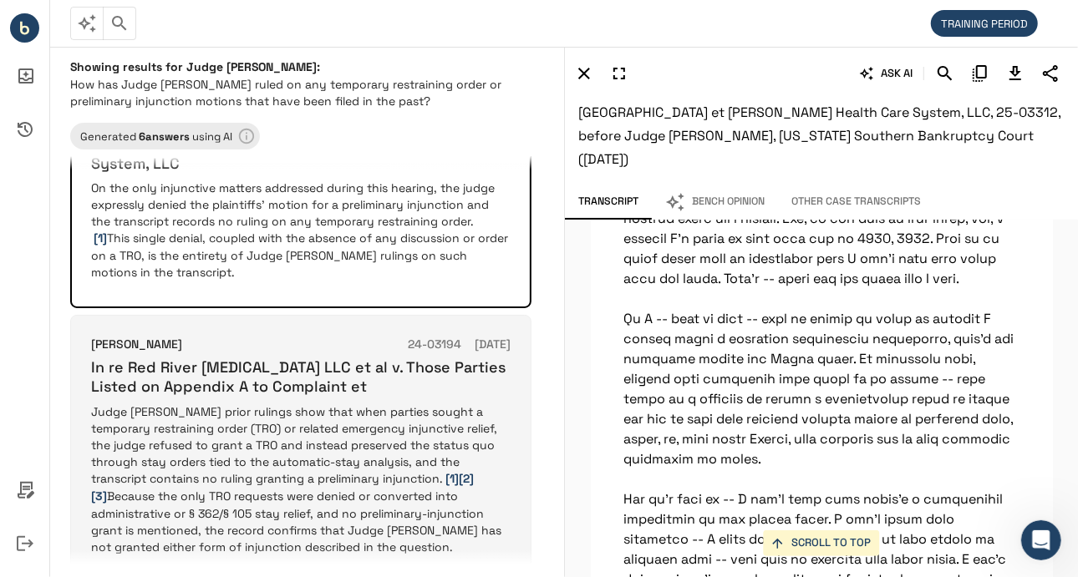
scroll to position [0, 0]
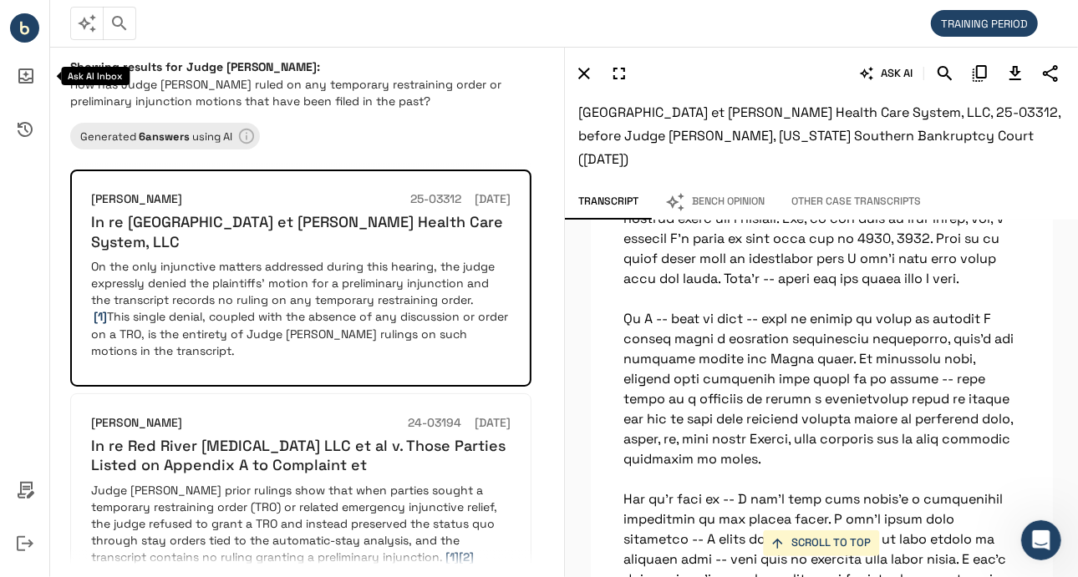
click at [30, 88] on icon "Ask AI Inbox" at bounding box center [25, 76] width 40 height 40
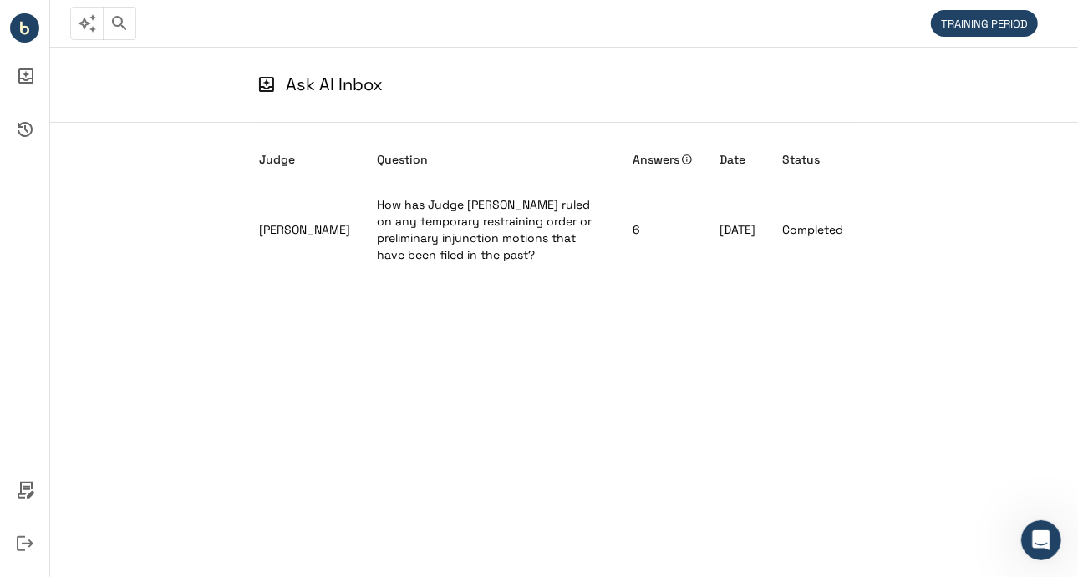
click at [169, 378] on div "Judge Question Answers Date Status [PERSON_NAME] How has Judge [PERSON_NAME] ru…" at bounding box center [564, 327] width 1028 height 409
click at [570, 282] on div "Judge Question Answers Date Status [PERSON_NAME] How has Judge [PERSON_NAME] ru…" at bounding box center [564, 327] width 610 height 409
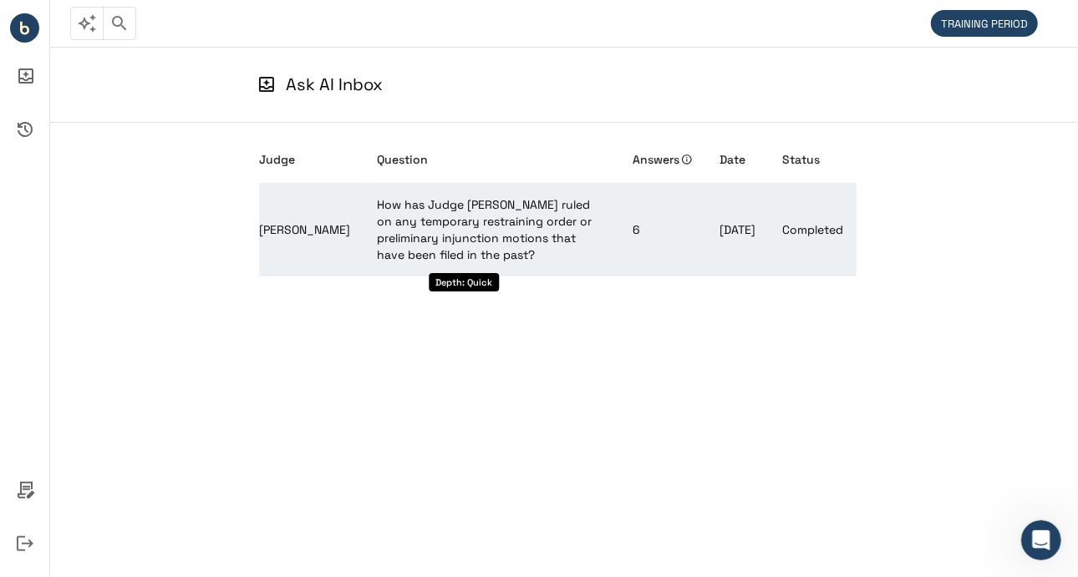
click at [530, 243] on span "How has Judge [PERSON_NAME] ruled on any temporary restraining order or prelimi…" at bounding box center [484, 229] width 215 height 65
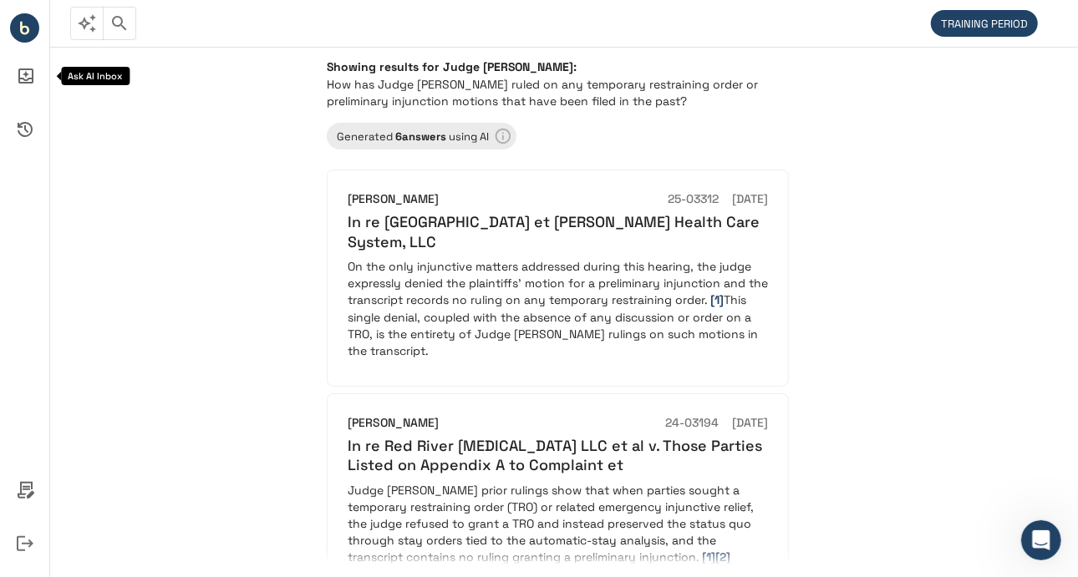
click at [28, 95] on icon "Ask AI Inbox" at bounding box center [25, 76] width 40 height 40
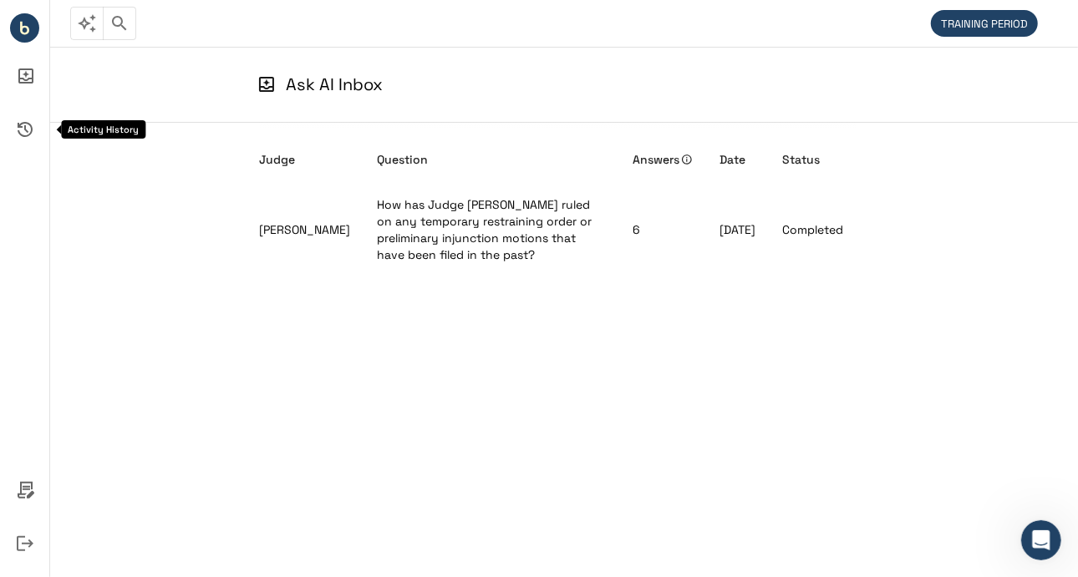
click at [34, 131] on icon "Activity History" at bounding box center [25, 129] width 40 height 40
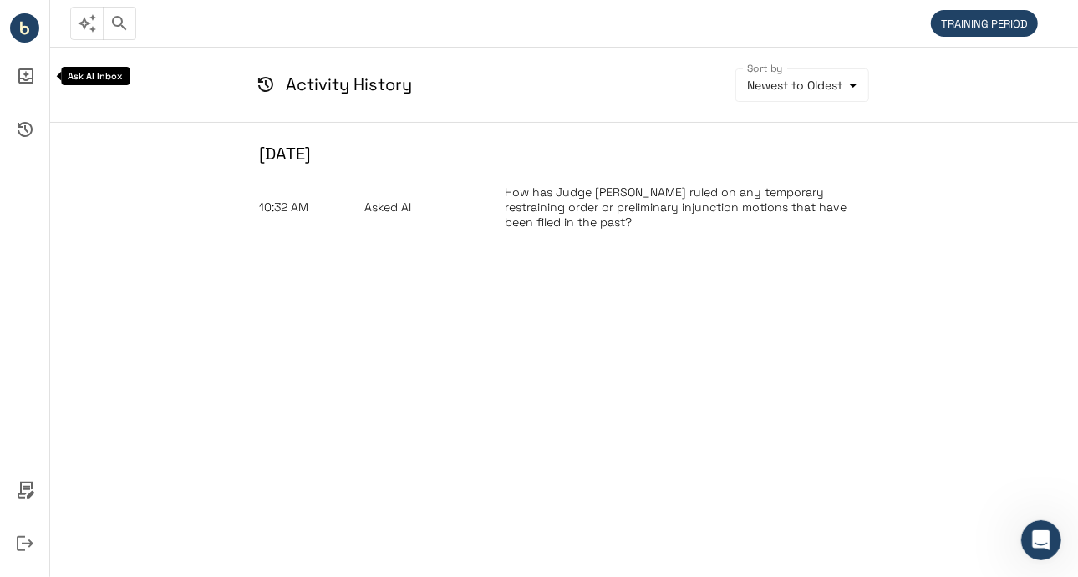
click at [31, 95] on icon "Ask AI Inbox" at bounding box center [25, 76] width 40 height 40
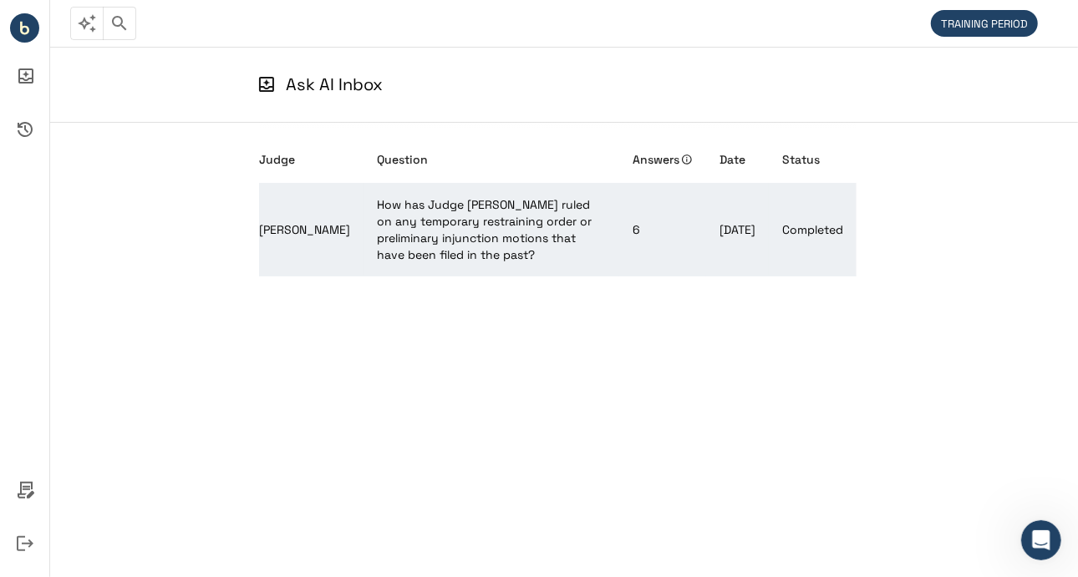
click at [341, 248] on td "[PERSON_NAME]" at bounding box center [311, 230] width 104 height 94
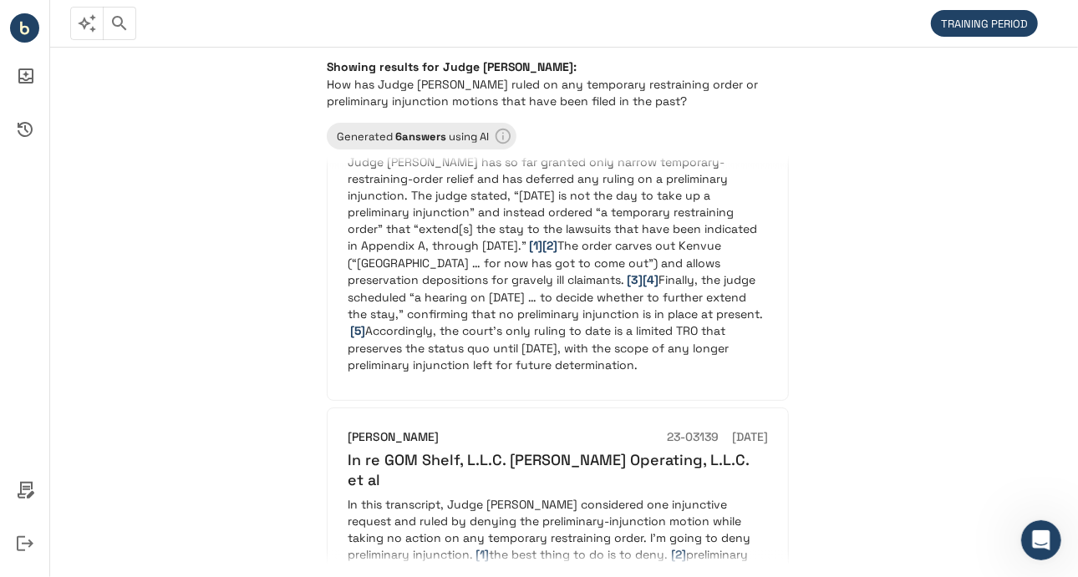
scroll to position [578, 0]
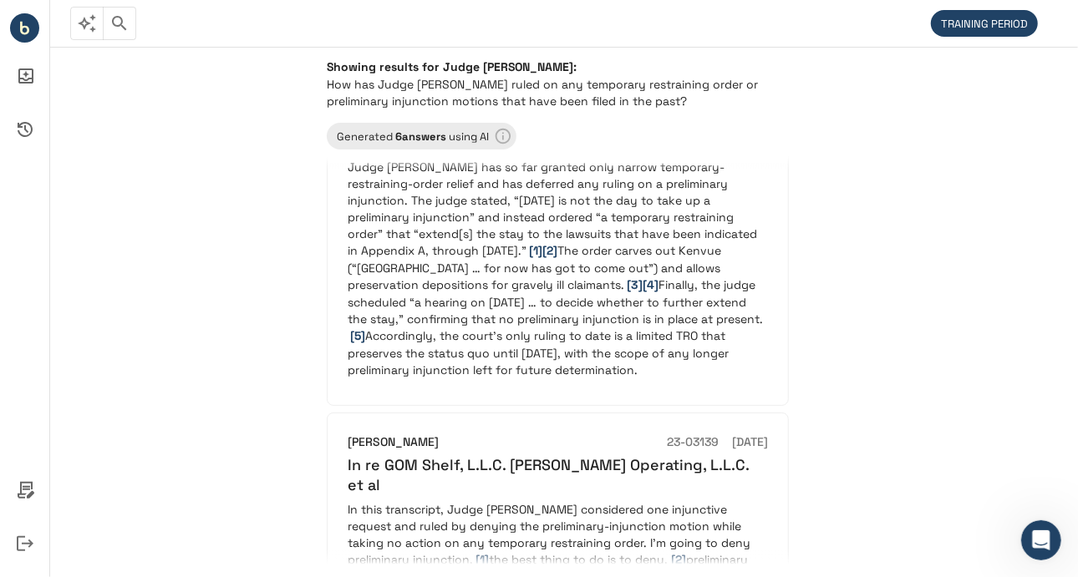
click at [145, 226] on div "Showing results for Judge [PERSON_NAME]: How has Judge [PERSON_NAME] ruled on a…" at bounding box center [564, 311] width 1028 height 531
click at [33, 41] on icon "Bench IQ" at bounding box center [24, 27] width 29 height 29
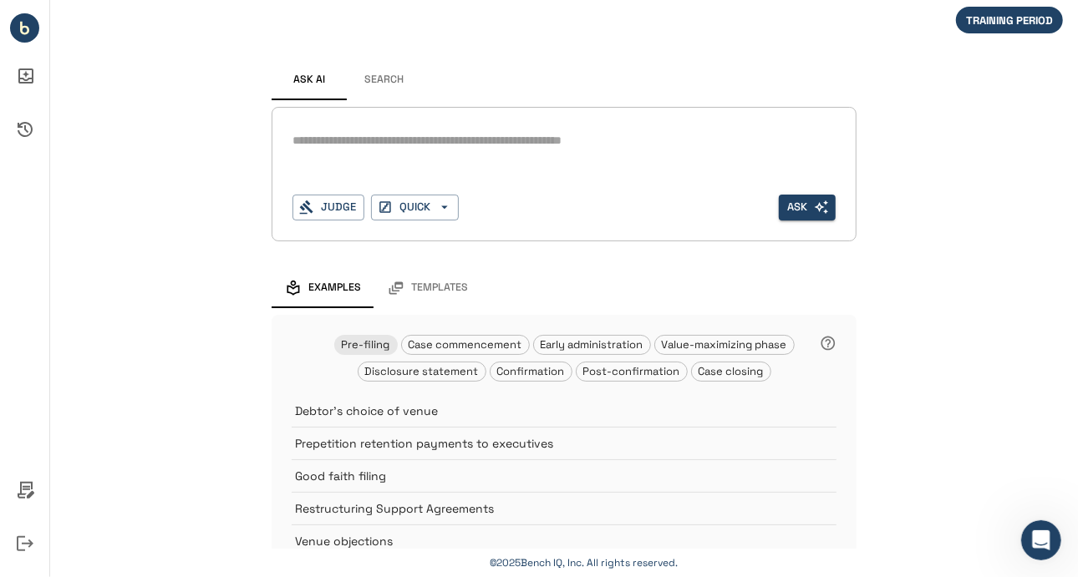
click at [152, 232] on div "Ask AI Search * Judge QUICK Ask Examples Templates Pre-filing Case commencement…" at bounding box center [564, 387] width 1028 height 774
click at [336, 207] on button "Judge" at bounding box center [328, 208] width 72 height 26
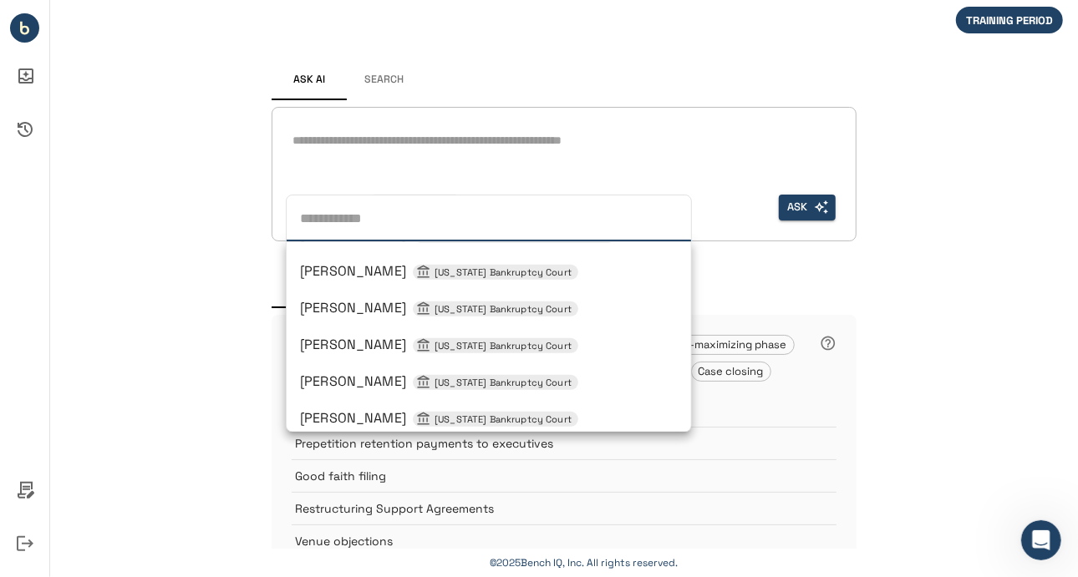
scroll to position [471, 0]
click at [358, 341] on span "[PERSON_NAME] [US_STATE] Bankruptcy Court" at bounding box center [439, 343] width 278 height 18
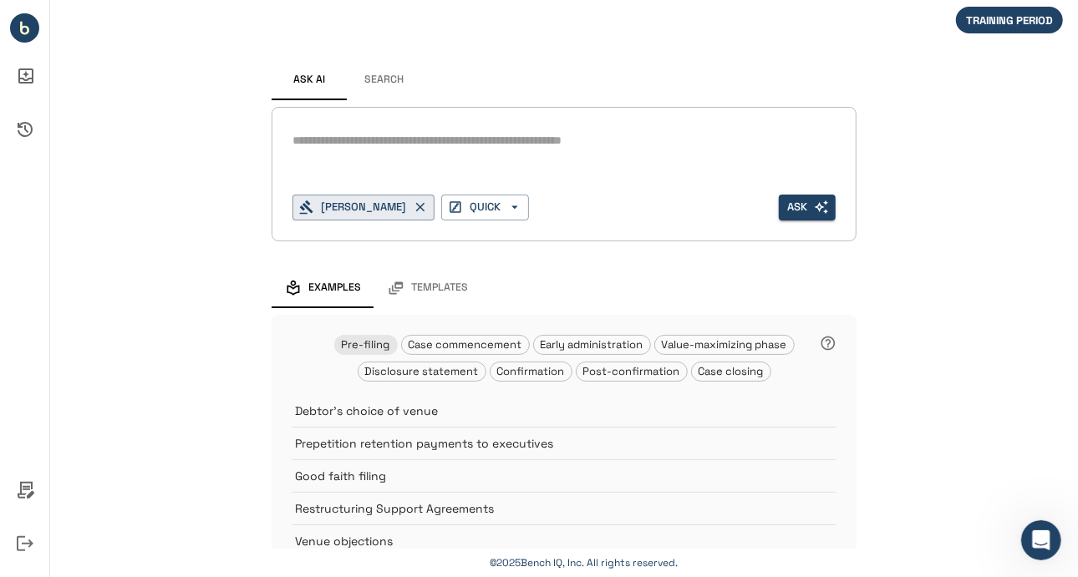
click at [421, 145] on textarea at bounding box center [563, 140] width 543 height 19
click at [520, 143] on textarea "**********" at bounding box center [564, 140] width 544 height 19
click at [810, 145] on textarea "**********" at bounding box center [564, 140] width 544 height 19
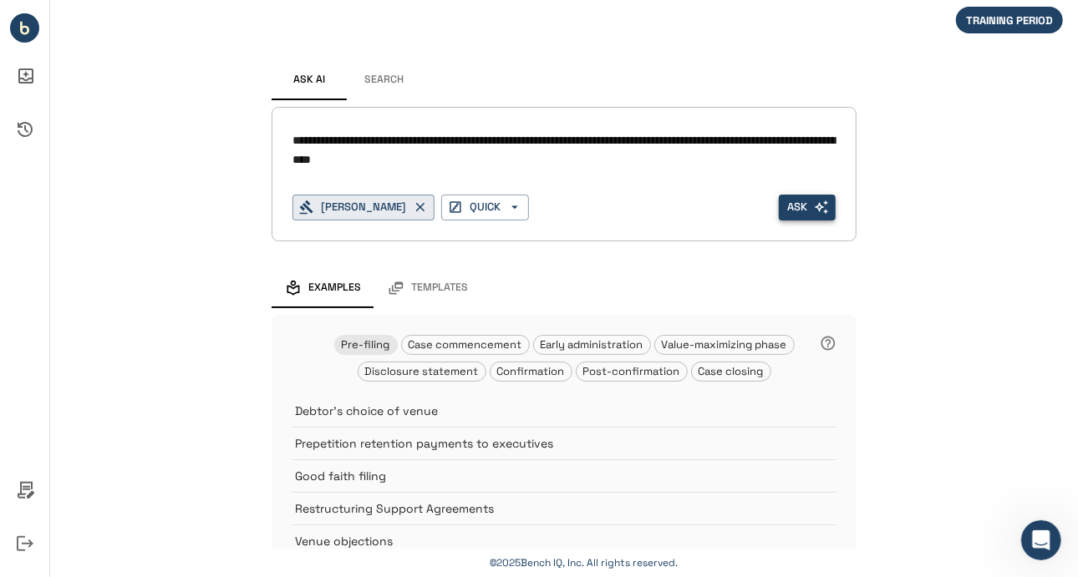
type textarea "**********"
click at [791, 208] on button "Ask" at bounding box center [807, 208] width 57 height 26
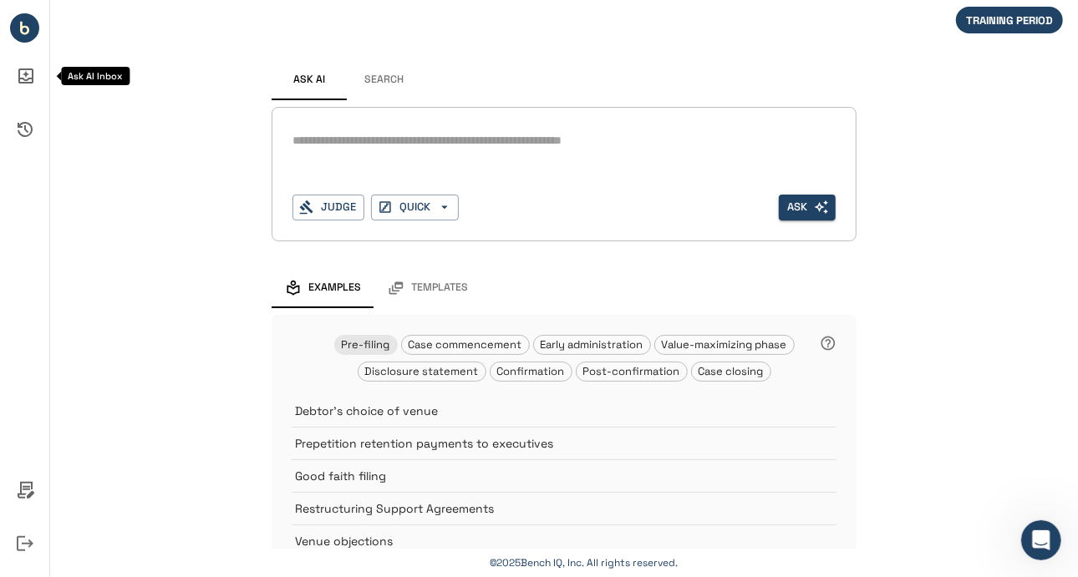
click at [13, 76] on icon "Ask AI Inbox" at bounding box center [25, 76] width 40 height 40
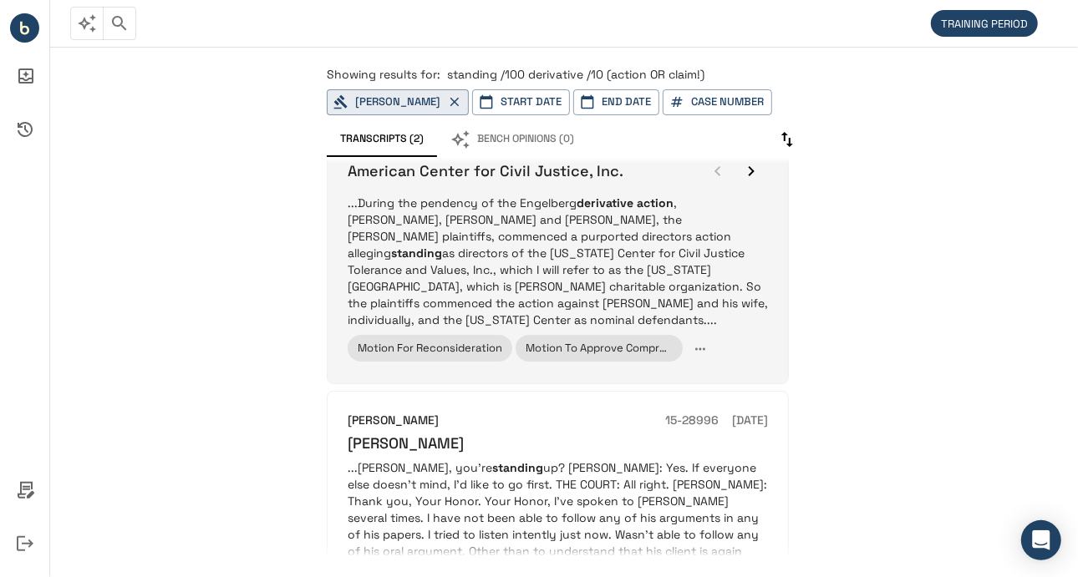
scroll to position [211, 0]
